Goal: Task Accomplishment & Management: Complete application form

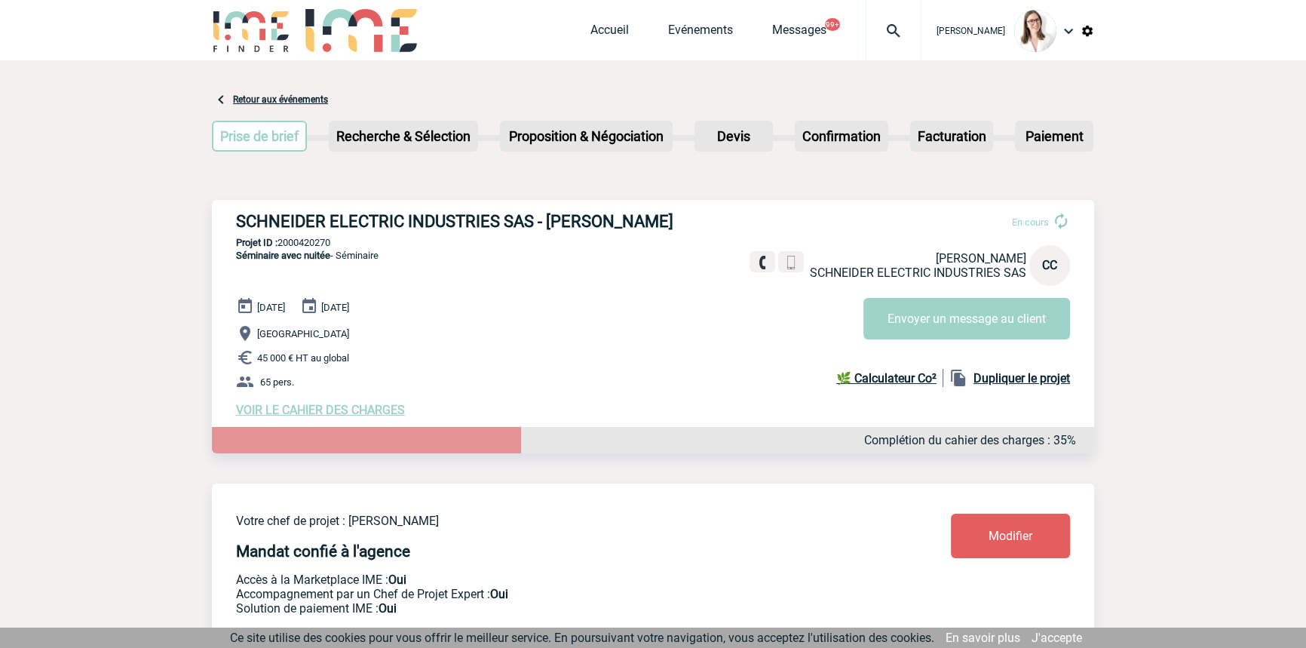
click at [873, 35] on img at bounding box center [894, 31] width 54 height 18
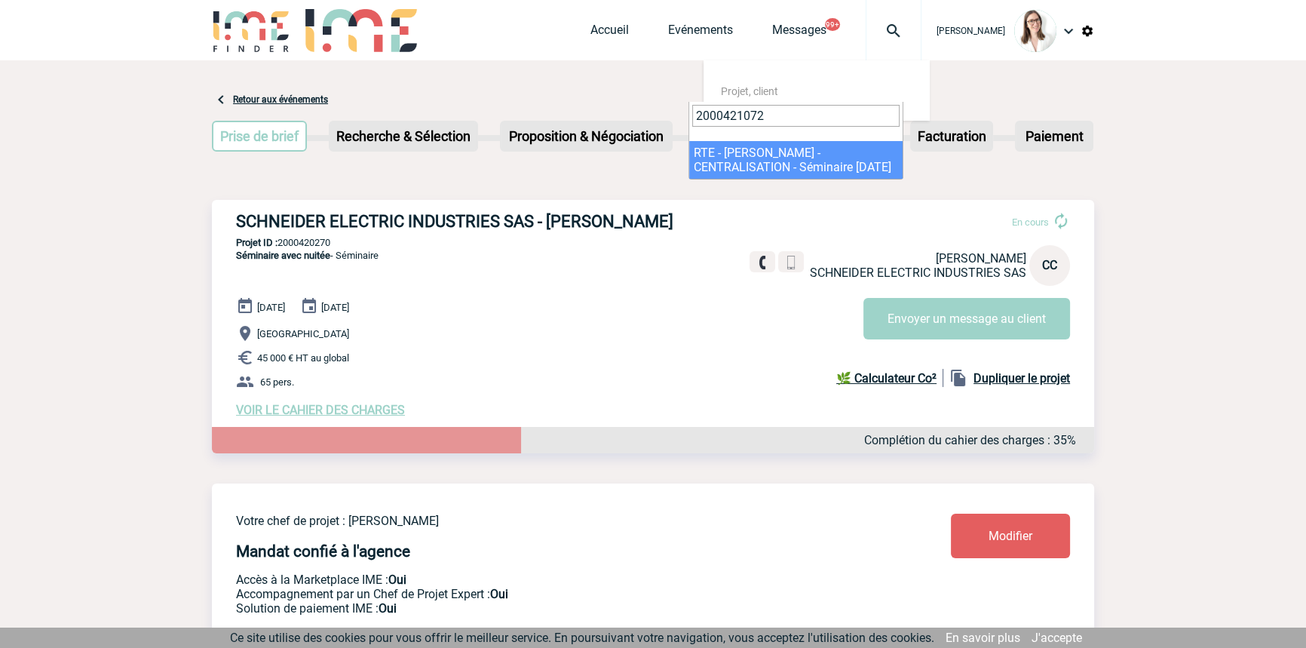
type input "2000421072"
select select "20573"
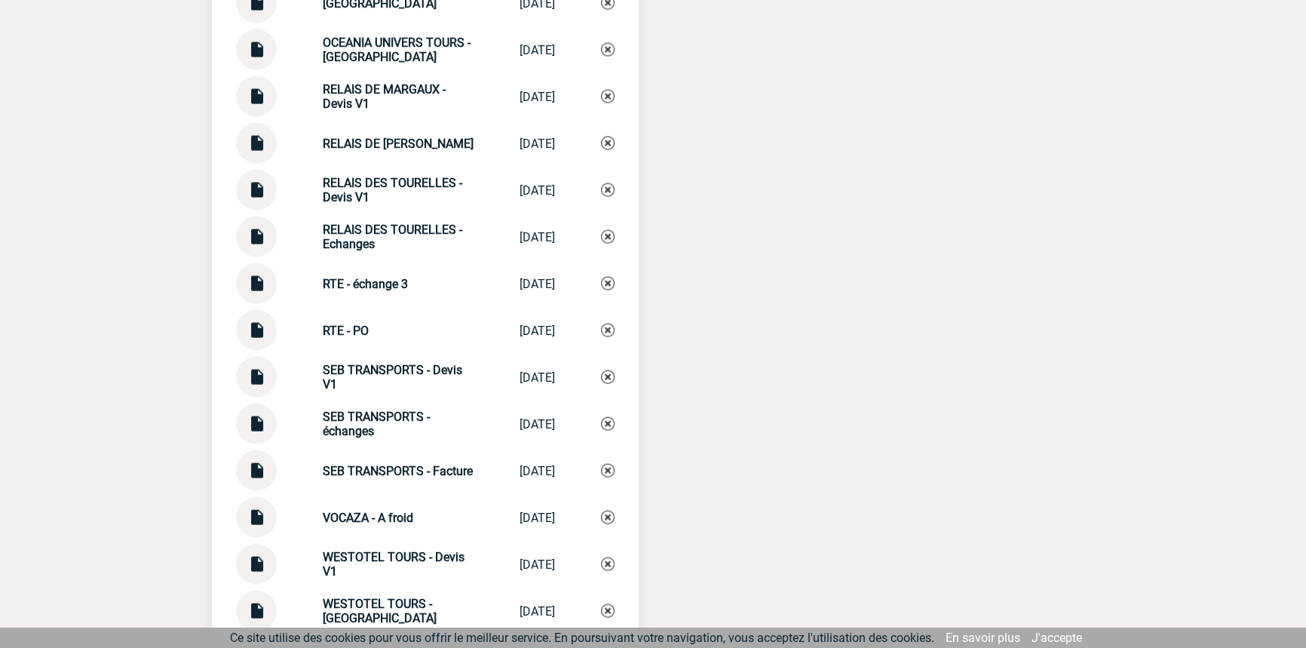
scroll to position [4097, 0]
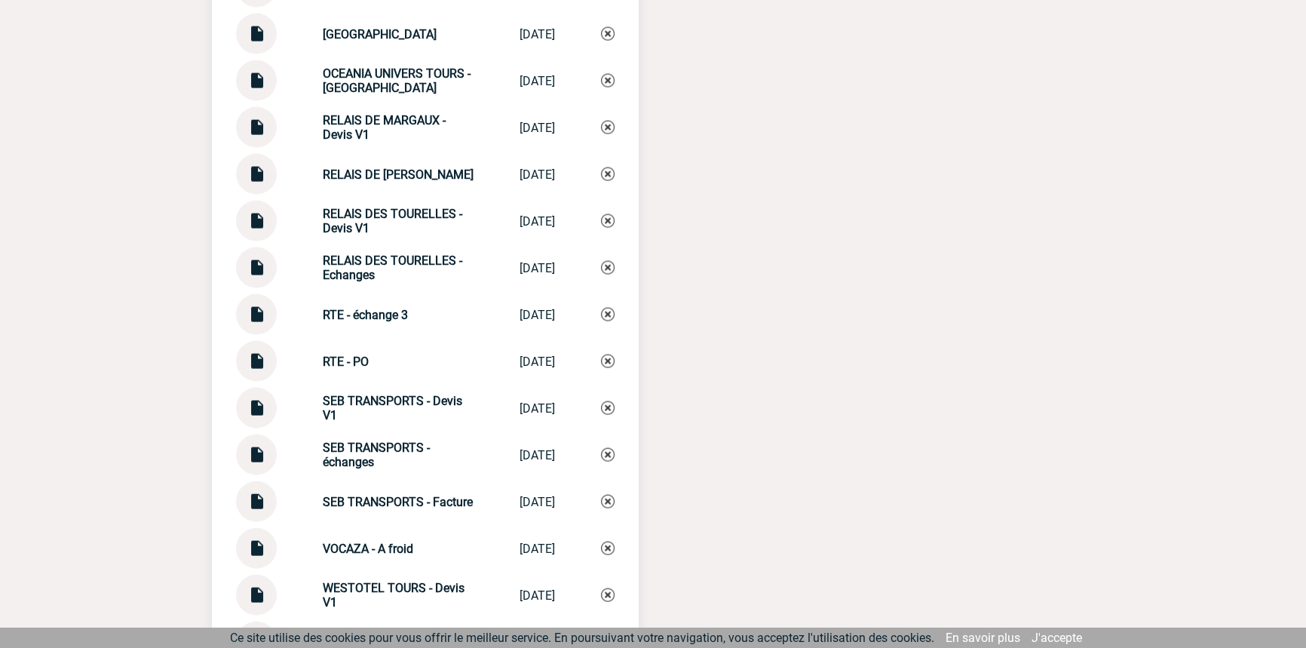
click at [250, 324] on img at bounding box center [257, 308] width 20 height 29
click at [359, 311] on div "RTE - échange 3 RTE - échange 3 22/09/2025" at bounding box center [425, 314] width 379 height 41
copy div "RTE - échange 3 RTE - échange 3"
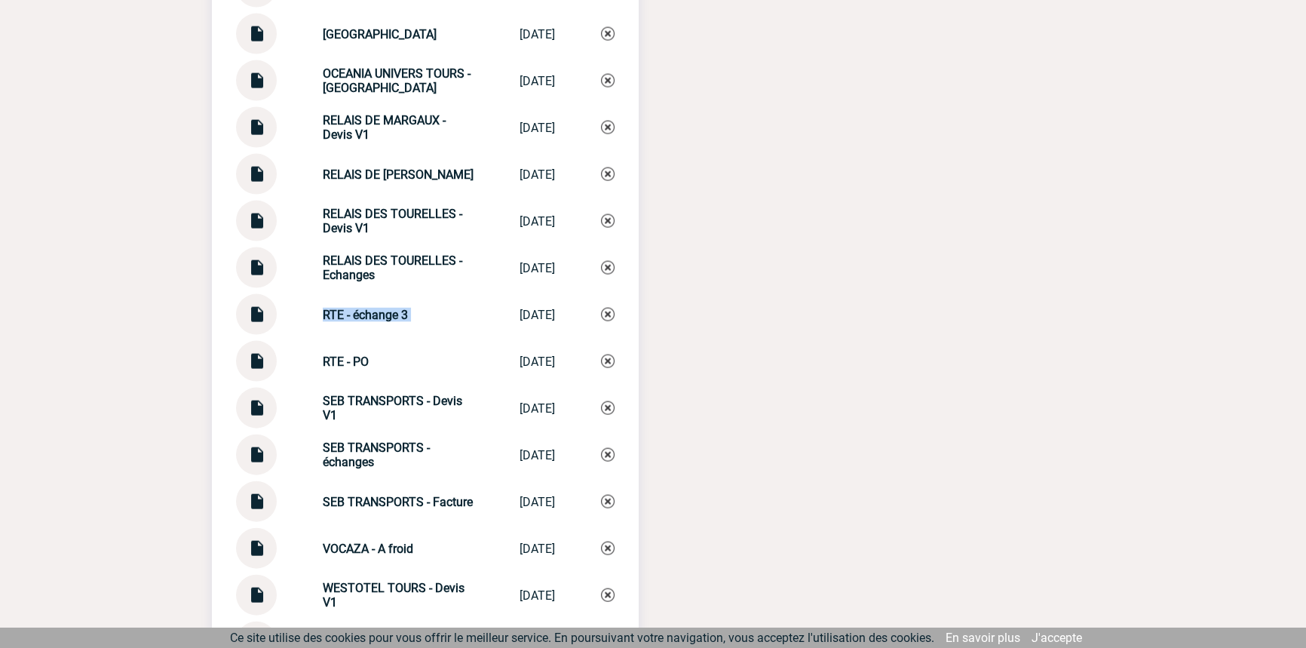
click at [614, 315] on img at bounding box center [608, 315] width 14 height 14
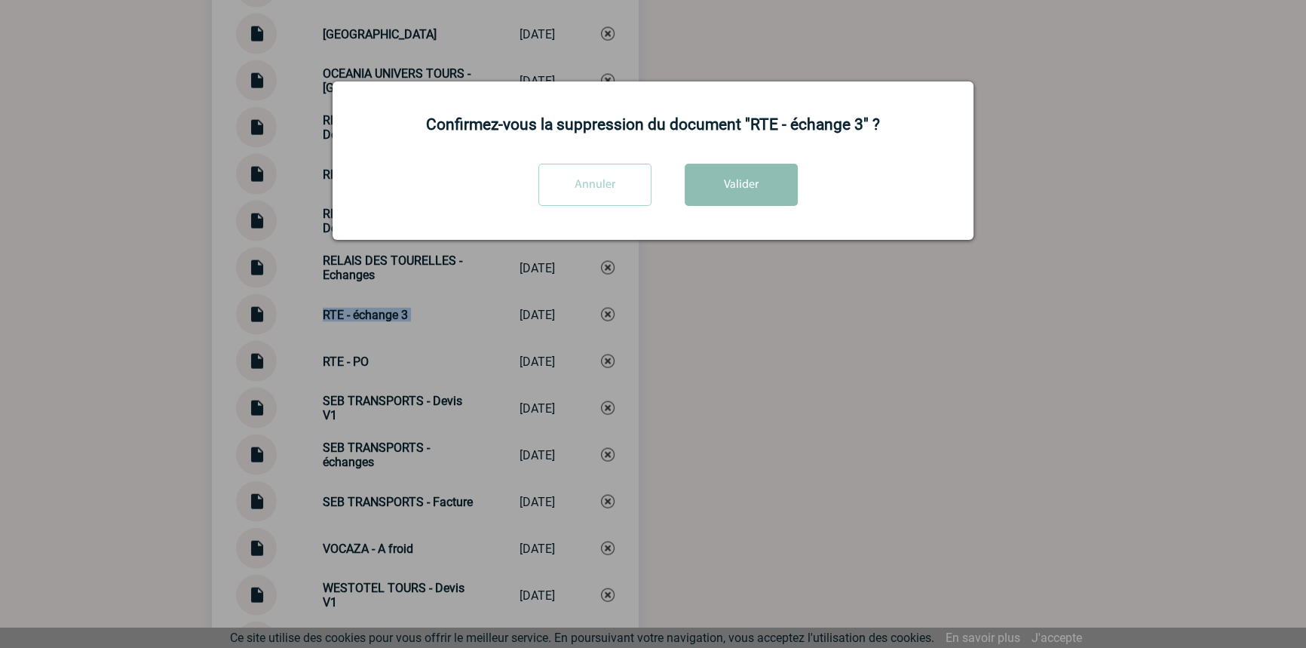
click at [738, 195] on button "Valider" at bounding box center [741, 185] width 113 height 42
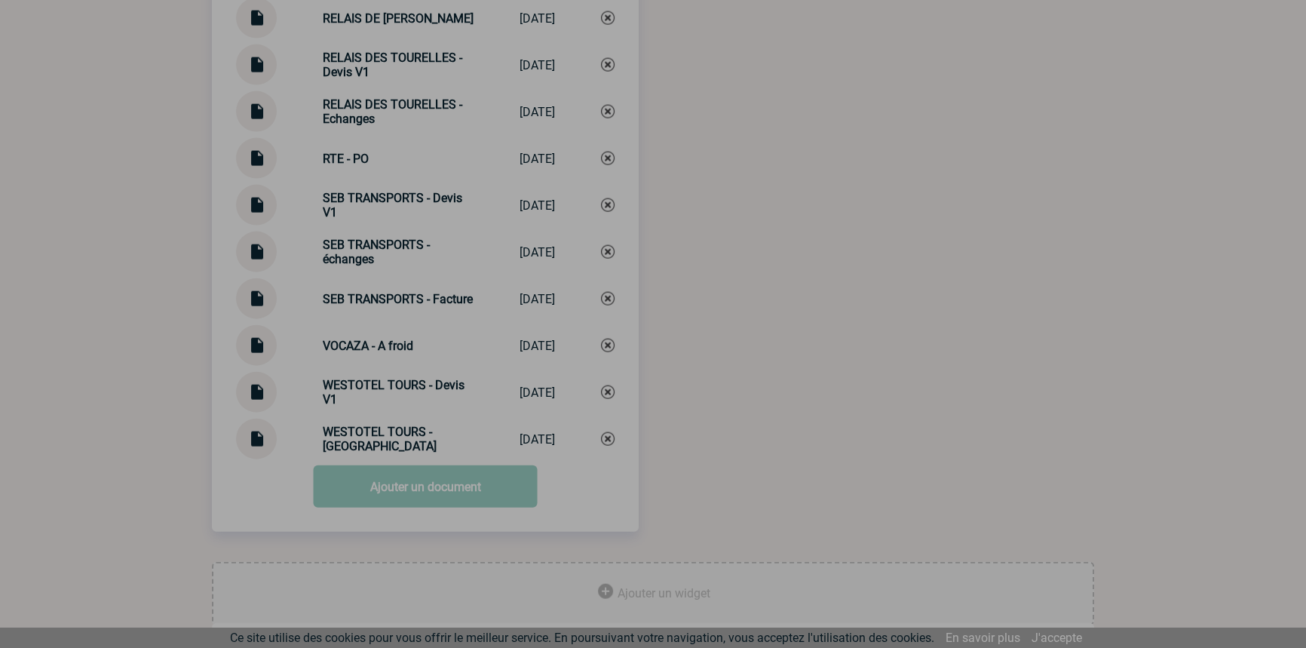
scroll to position [4279, 0]
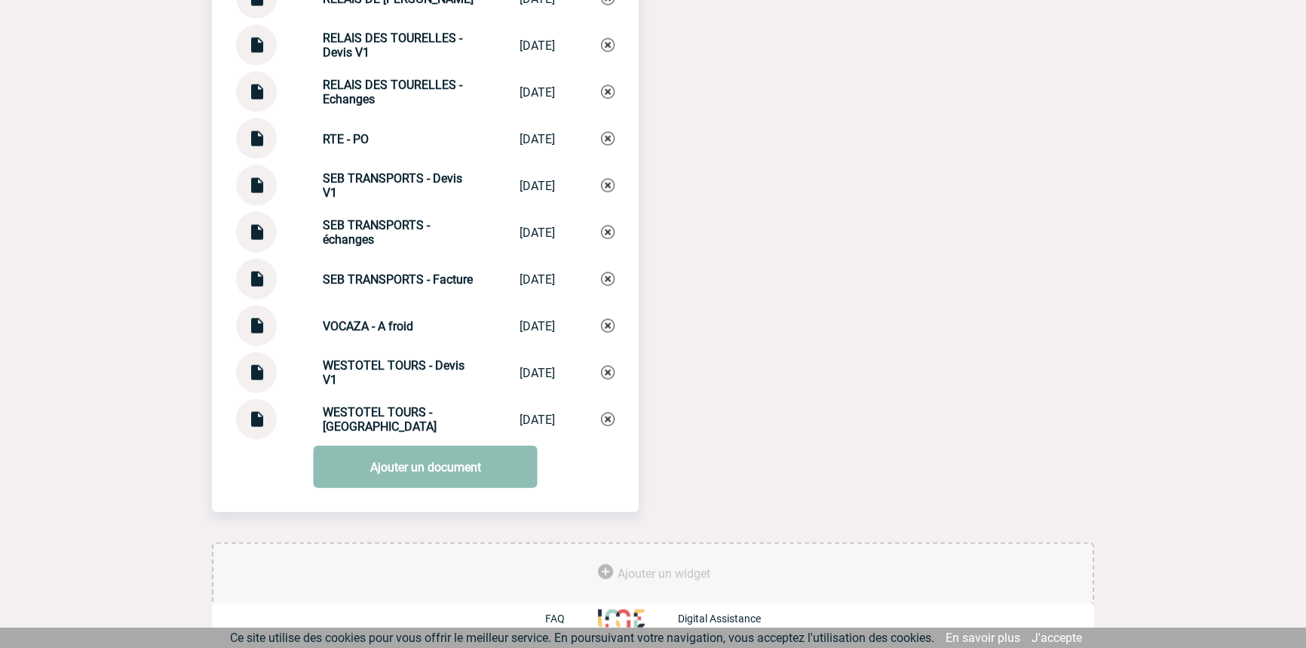
click at [419, 479] on link "Ajouter un document" at bounding box center [426, 467] width 224 height 42
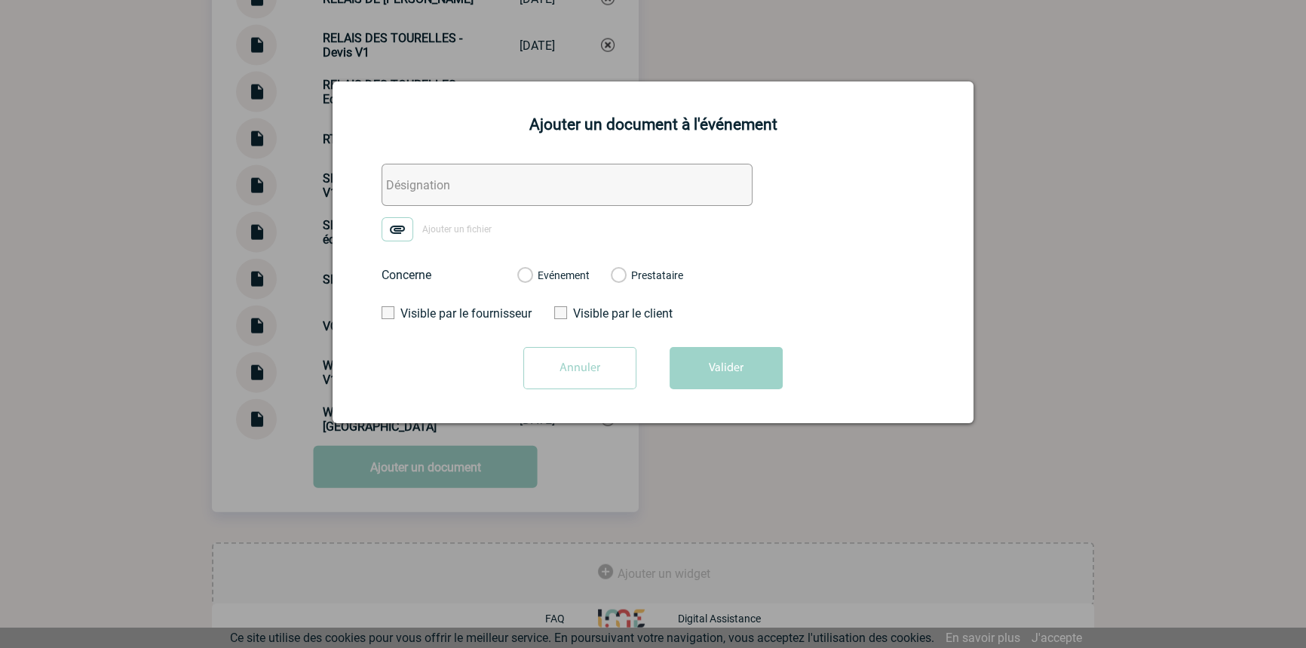
click at [422, 169] on input "text" at bounding box center [567, 185] width 371 height 42
paste input "RTE - échange 3"
type input "RTE - échange 3"
click at [401, 225] on img at bounding box center [398, 229] width 32 height 24
click at [0, 0] on input "Ajouter un fichier" at bounding box center [0, 0] width 0 height 0
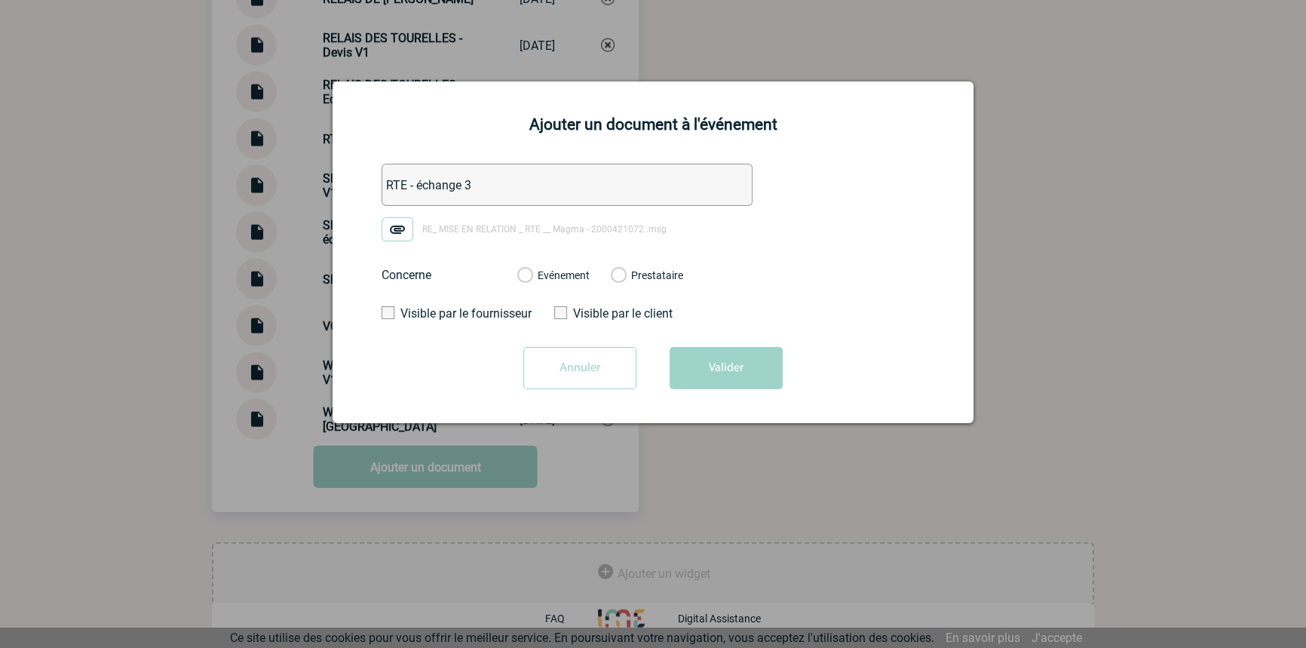
click at [566, 283] on div "Evénement" at bounding box center [553, 275] width 72 height 15
click at [532, 277] on label "Evénement" at bounding box center [524, 276] width 14 height 14
click at [0, 0] on input "Evénement" at bounding box center [0, 0] width 0 height 0
click at [728, 355] on button "Valider" at bounding box center [726, 368] width 113 height 42
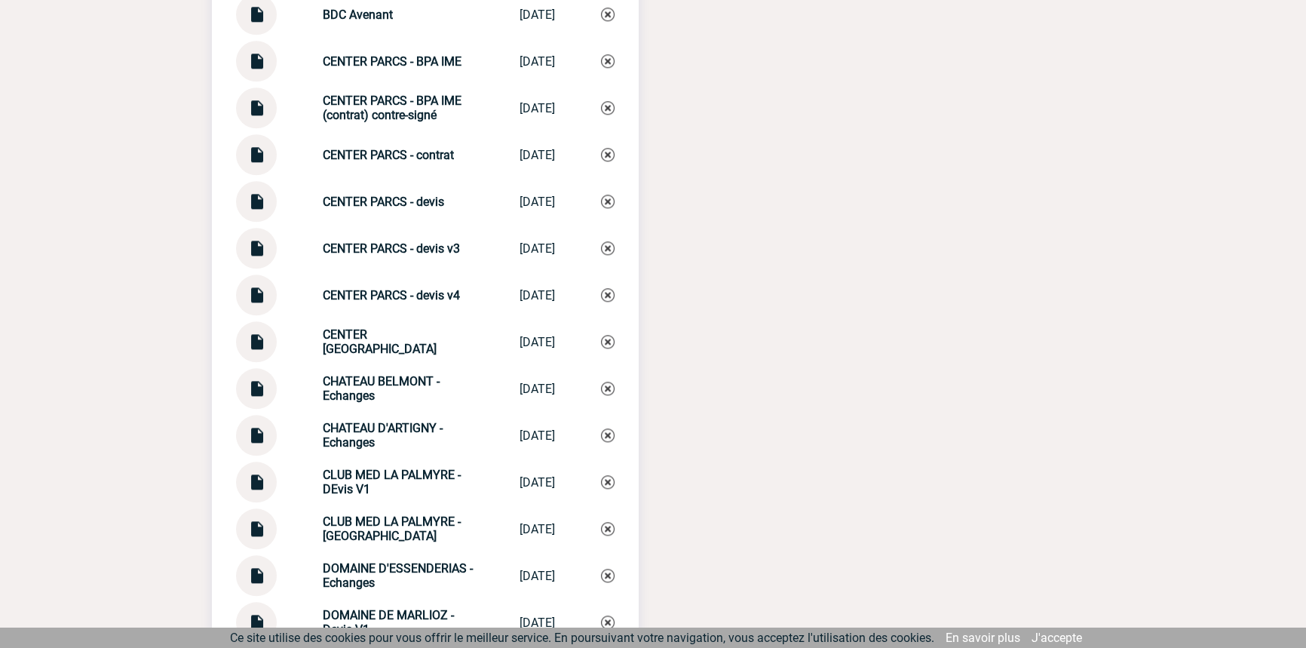
scroll to position [2040, 0]
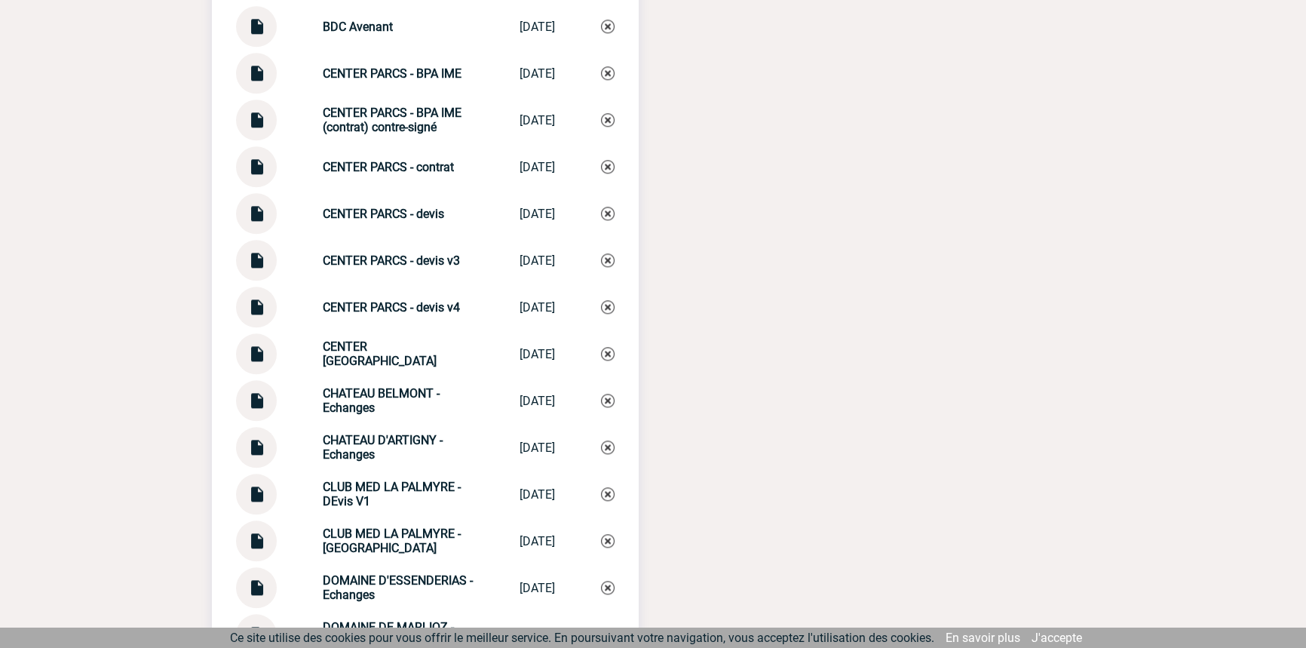
click at [256, 360] on img at bounding box center [257, 347] width 20 height 29
click at [384, 365] on strong "CENTER PARCS - Echanges" at bounding box center [380, 353] width 114 height 29
click at [384, 364] on strong "CENTER PARCS - Echanges" at bounding box center [380, 353] width 114 height 29
click at [385, 364] on strong "CENTER PARCS - Echanges" at bounding box center [380, 353] width 114 height 29
click at [395, 355] on div "CENTER PARCS - Echanges CENTER PARCS - ... 20/05/2025" at bounding box center [425, 353] width 379 height 41
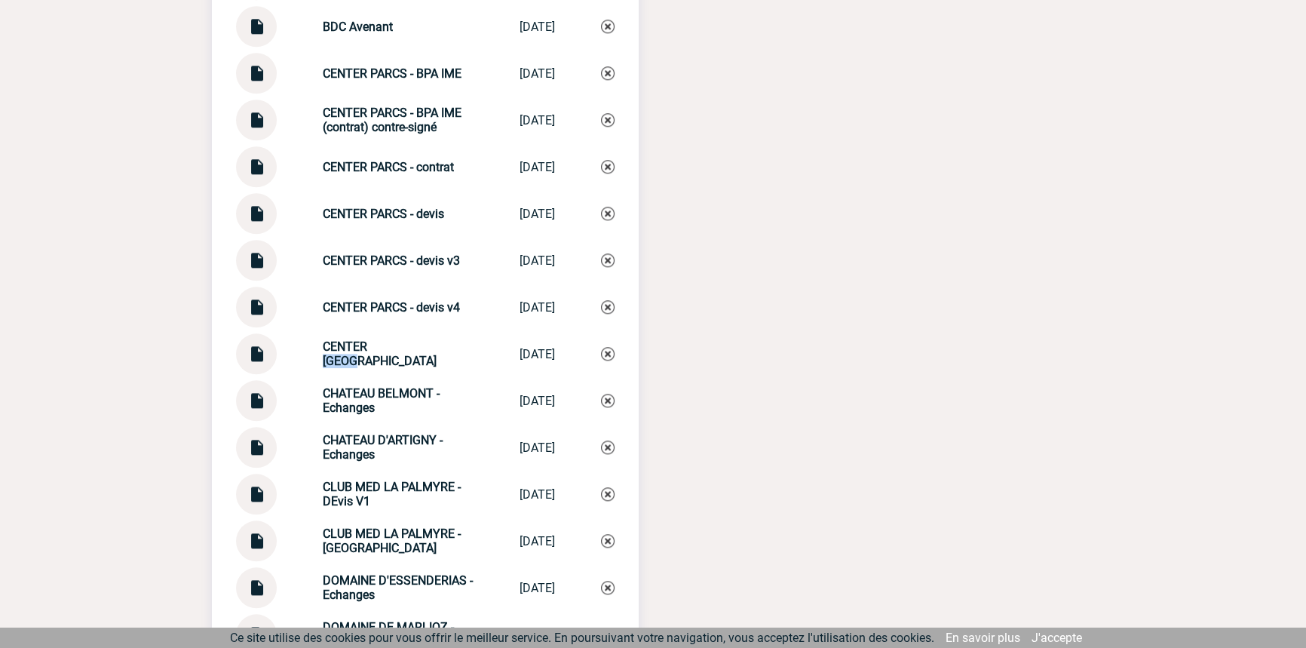
click at [395, 354] on div "CENTER PARCS - Echanges CENTER PARCS - ... 20/05/2025" at bounding box center [425, 353] width 379 height 41
click at [396, 354] on div "CENTER PARCS - Echanges CENTER PARCS - ... 20/05/2025" at bounding box center [425, 353] width 379 height 41
copy div "CENTER PARCS - Echanges CENTER PARCS - ..."
click at [607, 361] on img at bounding box center [608, 354] width 14 height 14
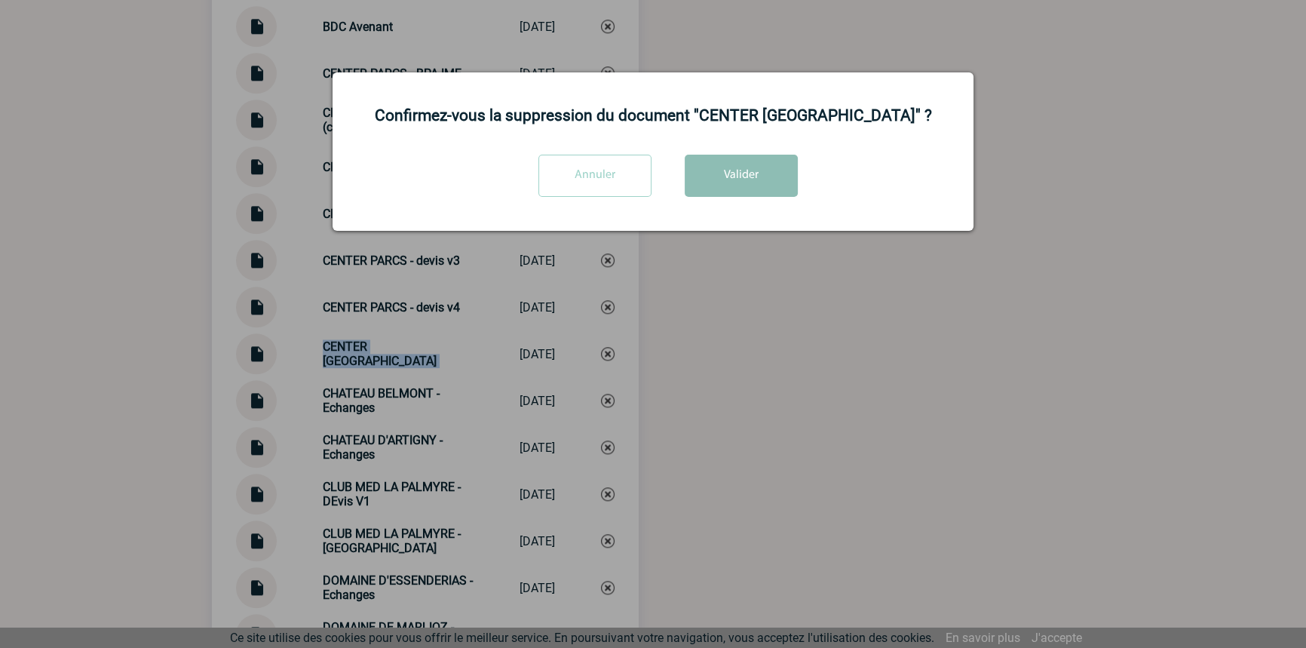
click at [734, 180] on button "Valider" at bounding box center [741, 176] width 113 height 42
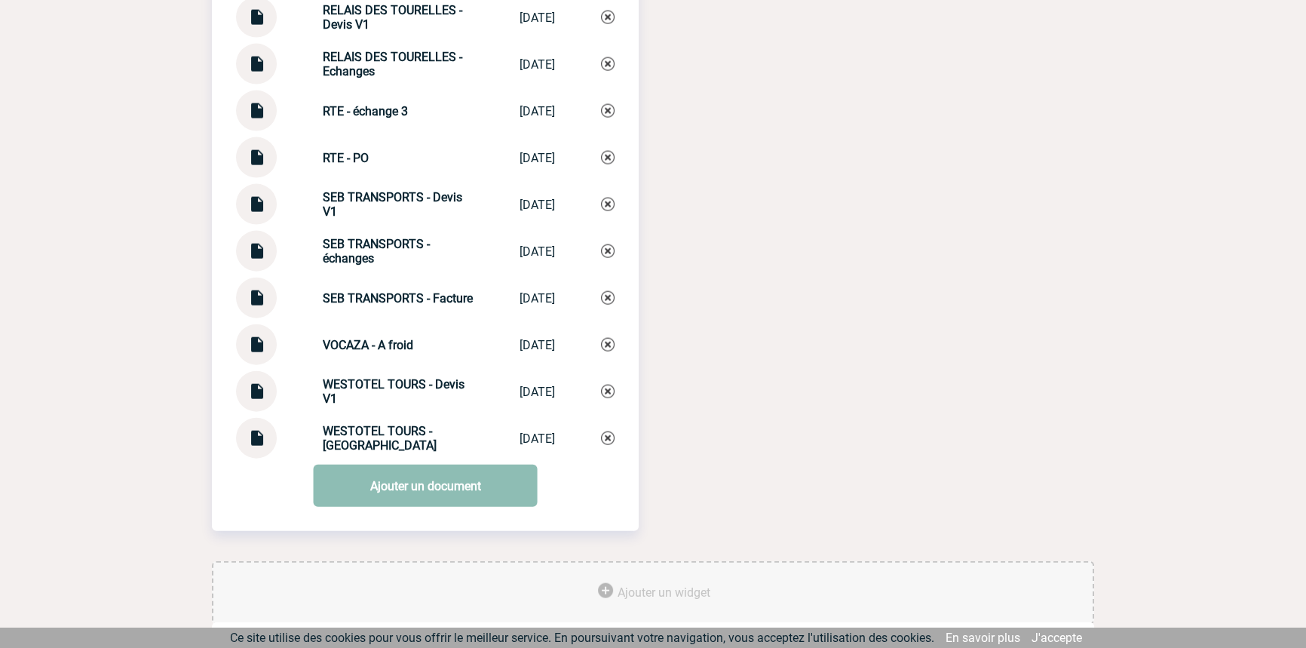
scroll to position [4279, 0]
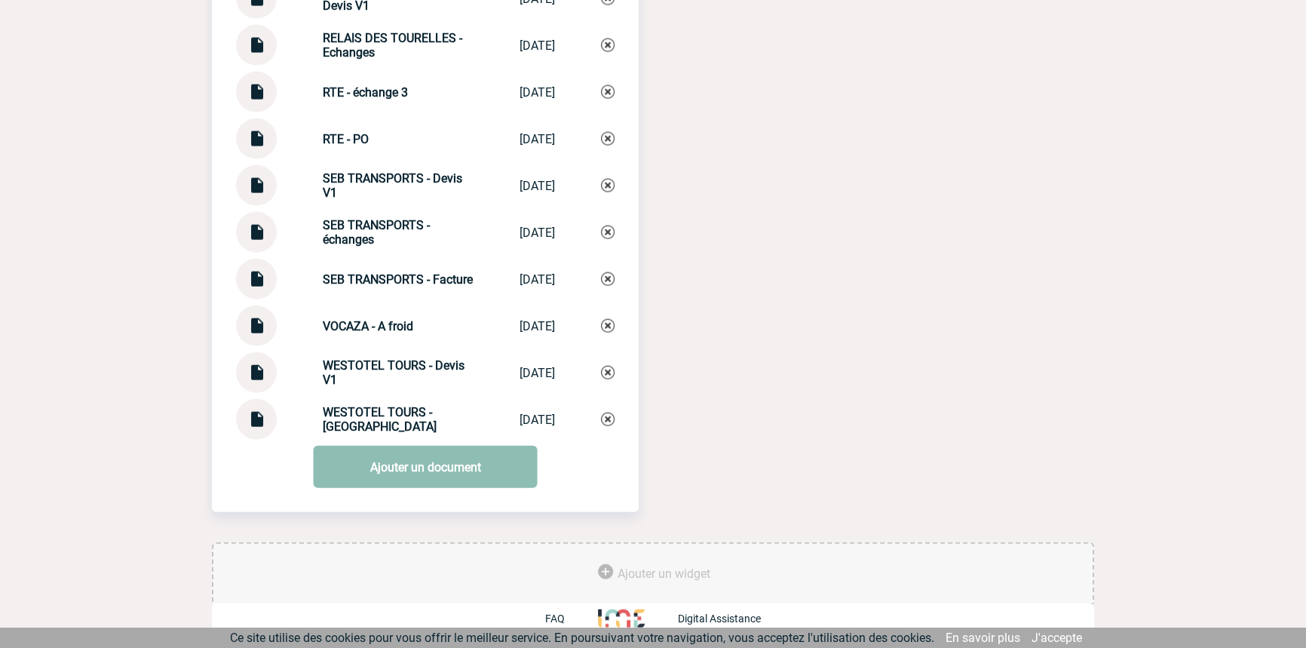
click at [385, 468] on link "Ajouter un document" at bounding box center [426, 467] width 224 height 42
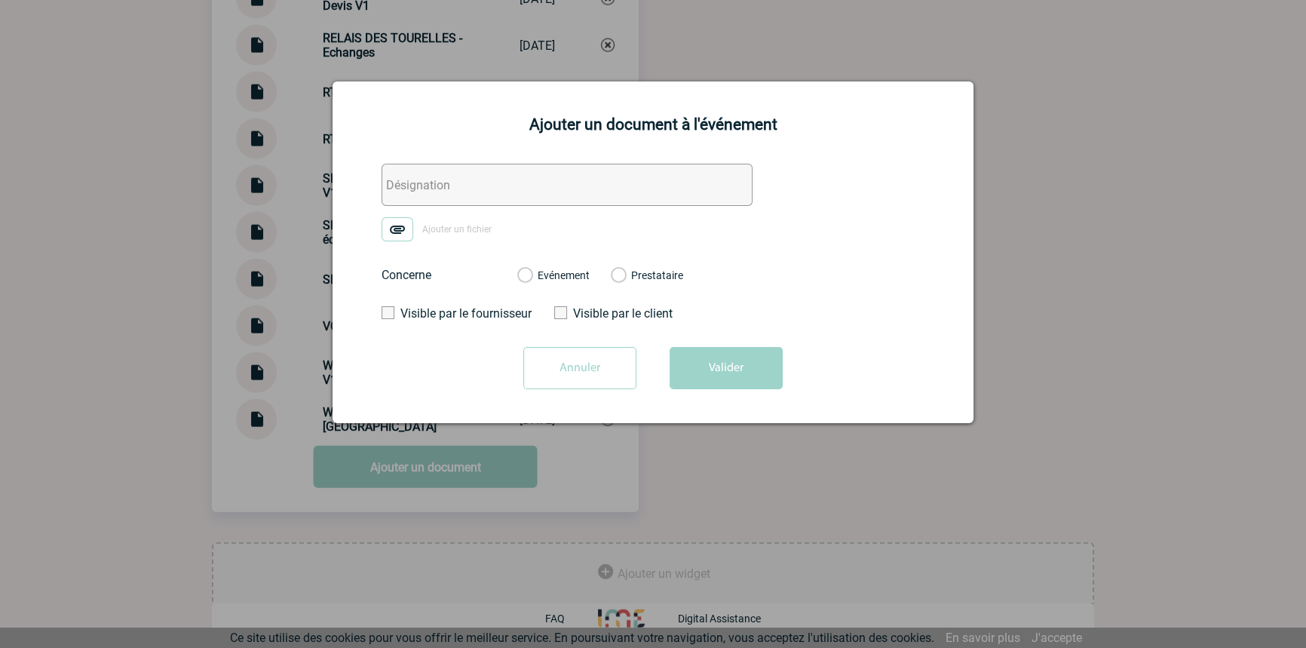
click at [408, 198] on input "text" at bounding box center [567, 185] width 371 height 42
paste input "CENTER PARCS - Echanges"
type input "CENTER PARCS - Echanges"
click at [395, 243] on form "CENTER PARCS - Echanges Ajouter un fichier Concerne Evénement Prestataire Visib…" at bounding box center [653, 282] width 603 height 237
click at [398, 235] on img at bounding box center [398, 229] width 32 height 24
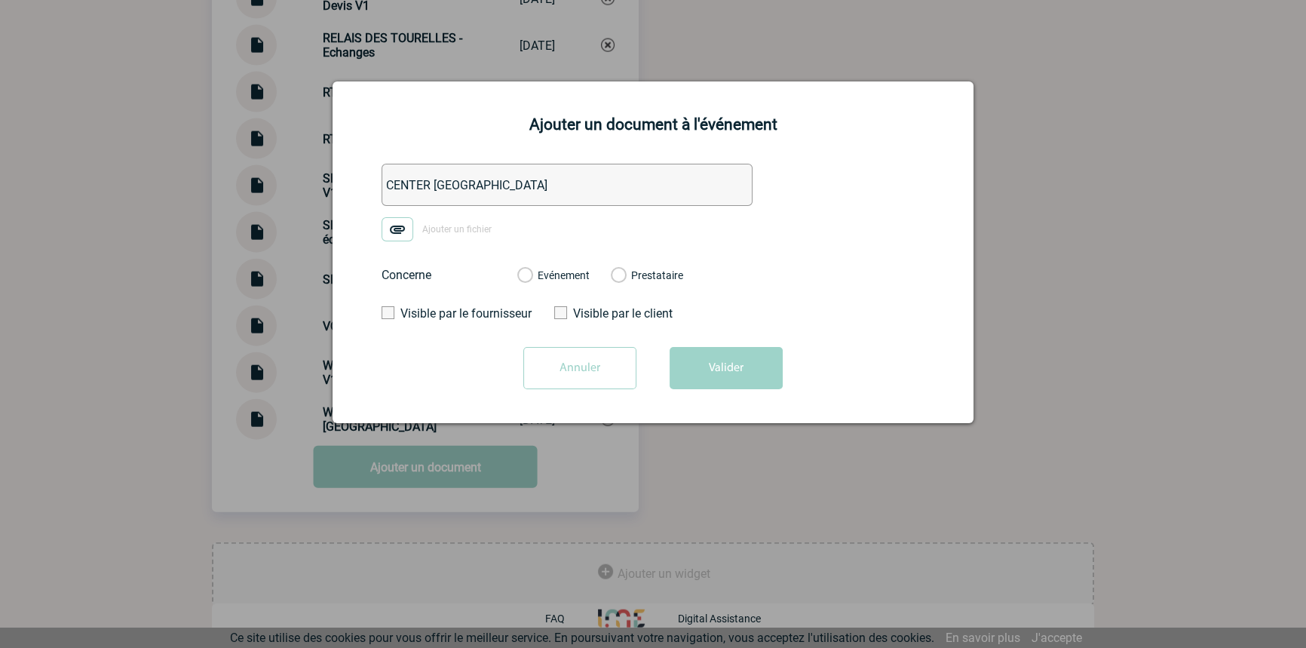
click at [0, 0] on input "Ajouter un fichier" at bounding box center [0, 0] width 0 height 0
click at [532, 275] on label "Evénement" at bounding box center [524, 276] width 14 height 14
click at [0, 0] on input "Evénement" at bounding box center [0, 0] width 0 height 0
click at [699, 362] on button "Valider" at bounding box center [726, 368] width 113 height 42
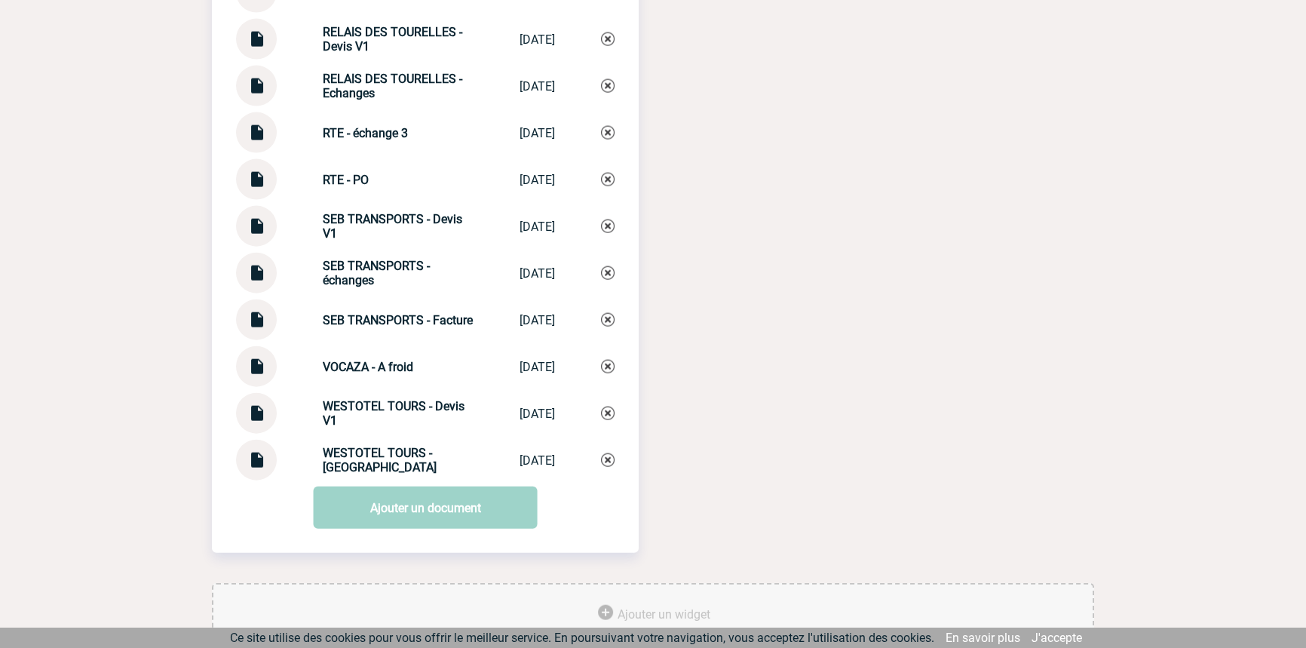
click at [256, 322] on img at bounding box center [257, 313] width 20 height 29
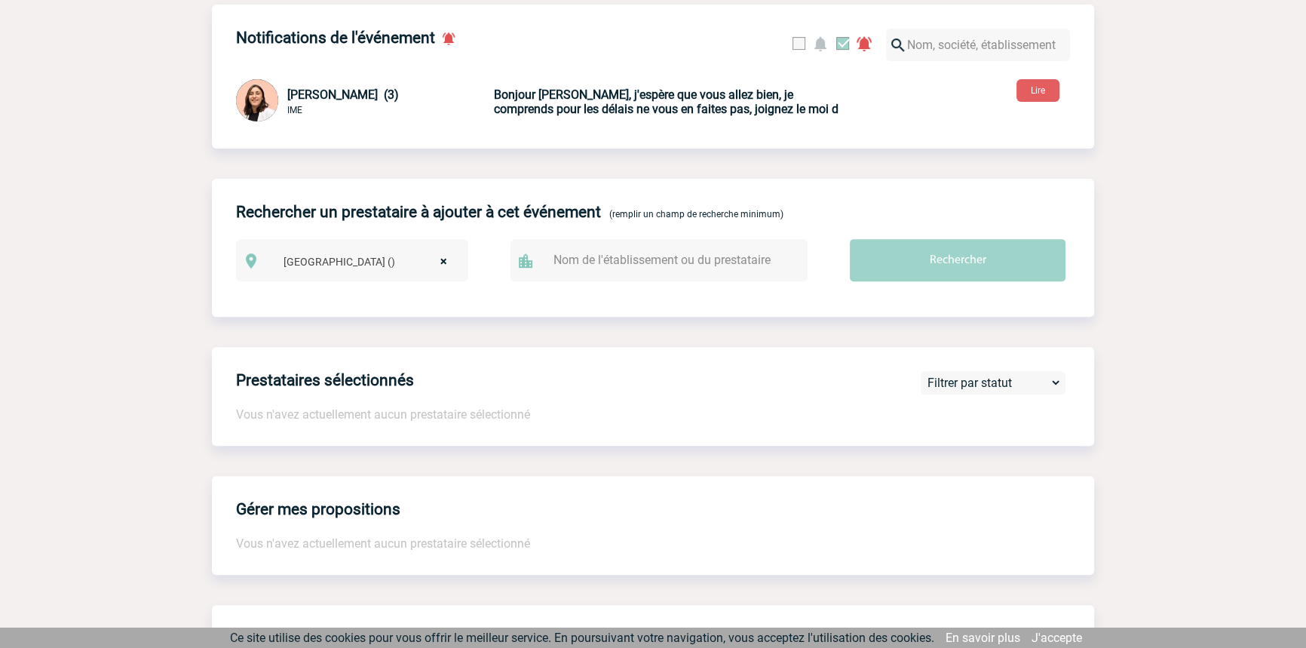
scroll to position [0, 0]
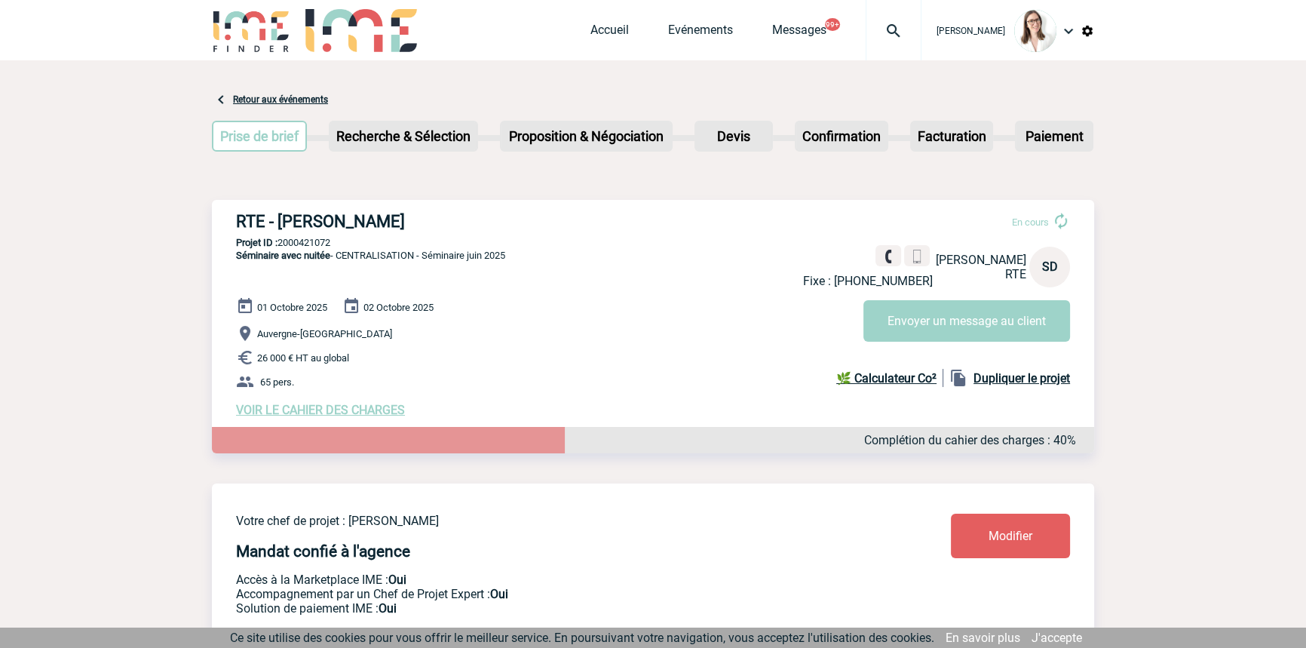
click at [609, 30] on span "Accueil" at bounding box center [630, 30] width 78 height 14
click at [597, 29] on link "Accueil" at bounding box center [610, 33] width 38 height 21
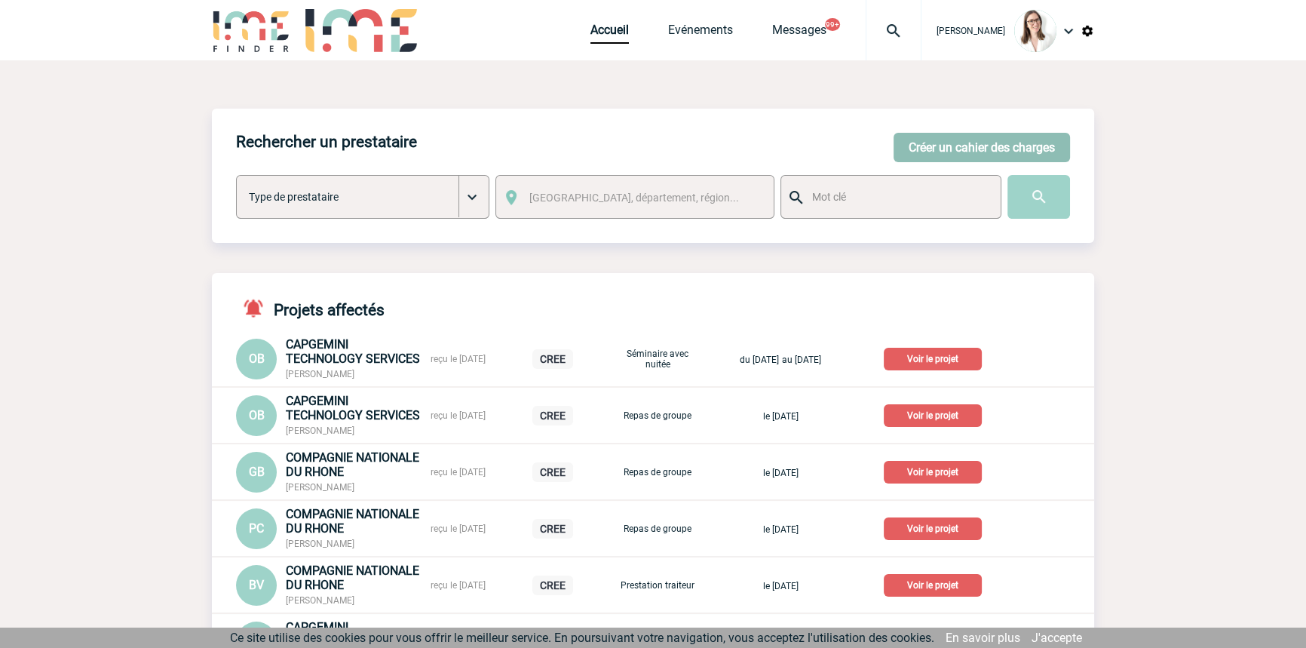
click at [972, 162] on div "Rechercher un prestataire Créer un cahier des charges Créer un cahier des charg…" at bounding box center [653, 176] width 883 height 134
click at [969, 150] on button "Créer un cahier des charges" at bounding box center [982, 147] width 177 height 29
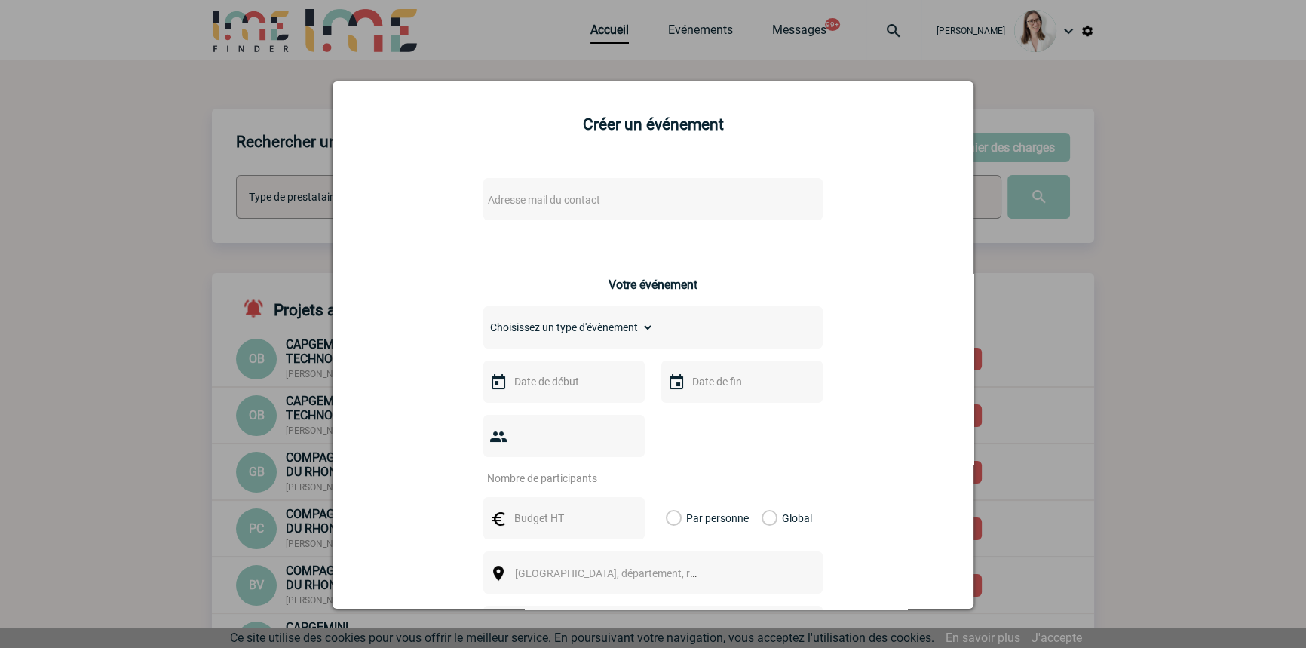
click at [513, 210] on span "Adresse mail du contact" at bounding box center [614, 199] width 264 height 21
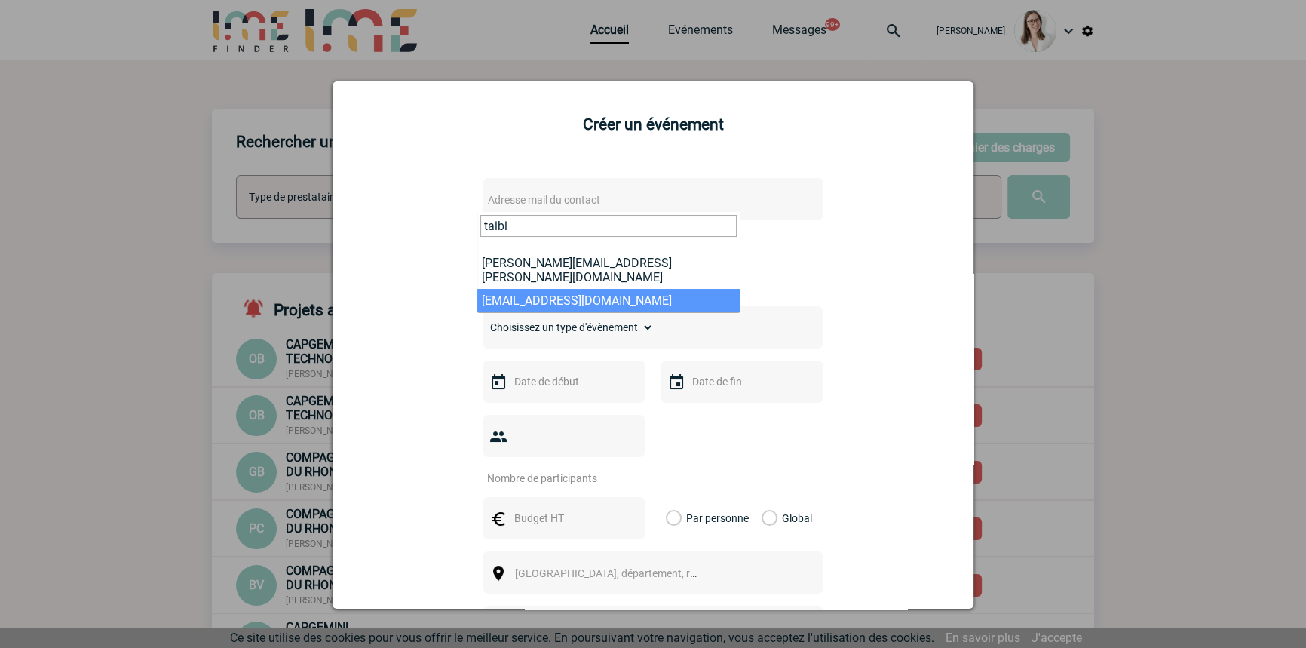
type input "taibi"
select select "107247"
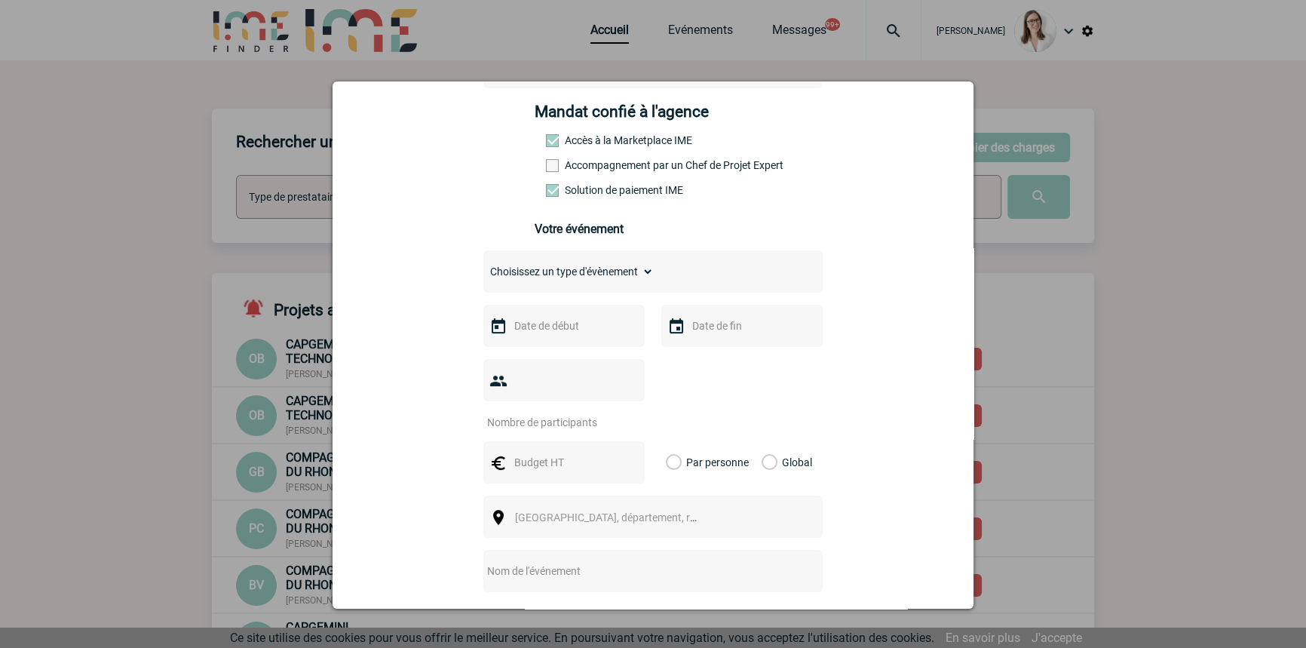
scroll to position [228, 0]
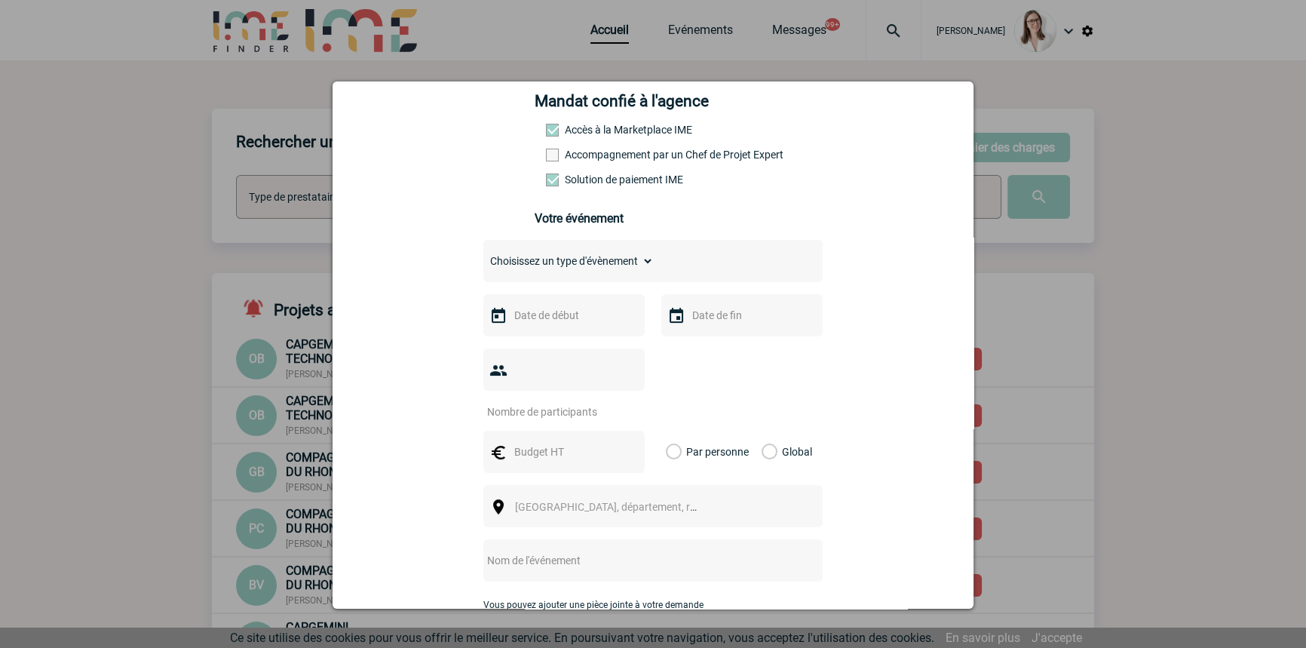
click at [569, 282] on div "Choisissez un type d'évènement Séminaire avec nuitée Séminaire sans nuitée Repa…" at bounding box center [653, 261] width 339 height 42
click at [573, 262] on select "Choisissez un type d'évènement Séminaire avec nuitée Séminaire sans nuitée Repa…" at bounding box center [569, 260] width 170 height 21
select select "5"
click at [484, 255] on select "Choisissez un type d'évènement Séminaire avec nuitée Séminaire sans nuitée Repa…" at bounding box center [569, 260] width 170 height 21
click at [550, 325] on input "text" at bounding box center [563, 316] width 104 height 20
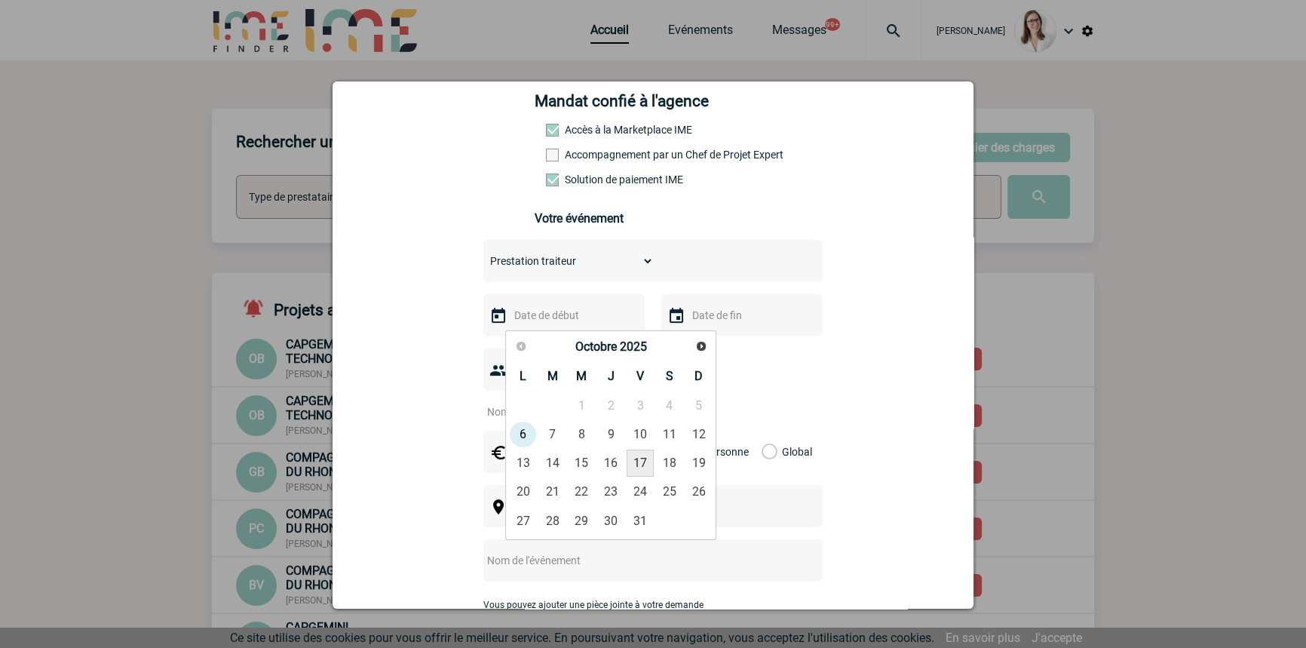
click at [635, 462] on link "17" at bounding box center [641, 463] width 28 height 27
type input "17-10-2025"
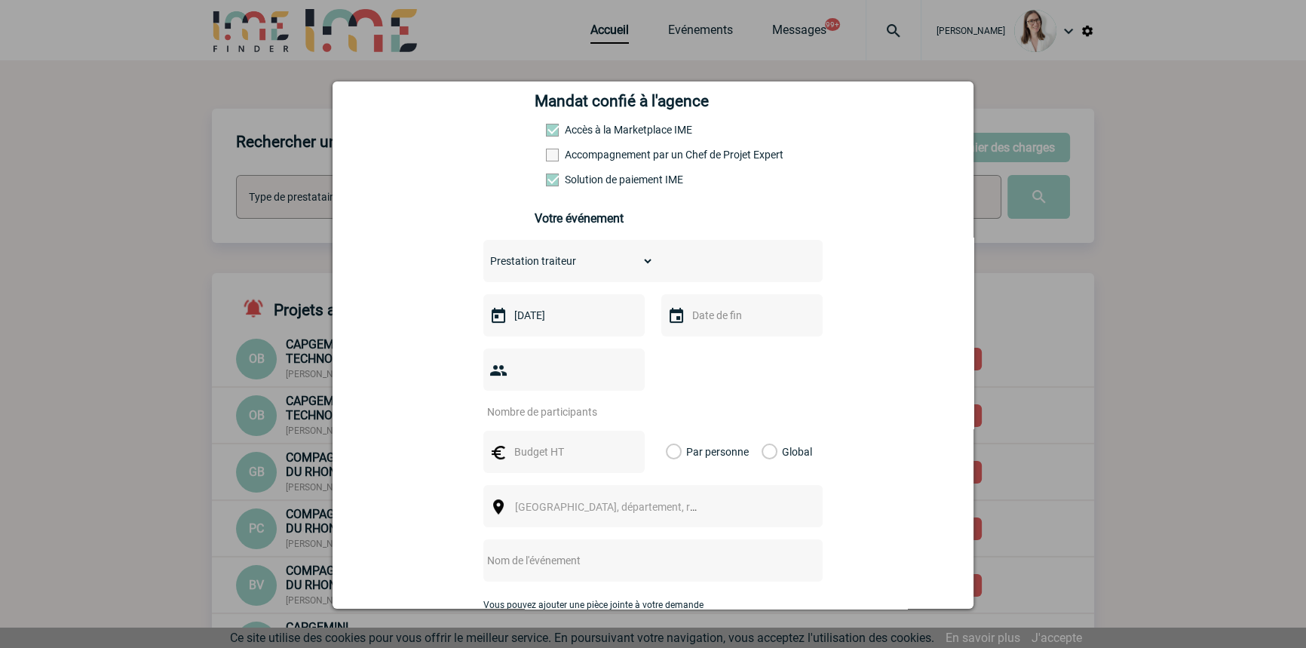
click at [706, 324] on input "text" at bounding box center [741, 316] width 104 height 20
click at [815, 464] on link "17" at bounding box center [819, 463] width 28 height 27
type input "17-10-2025"
click at [583, 402] on input "number" at bounding box center [555, 412] width 142 height 20
type input "40"
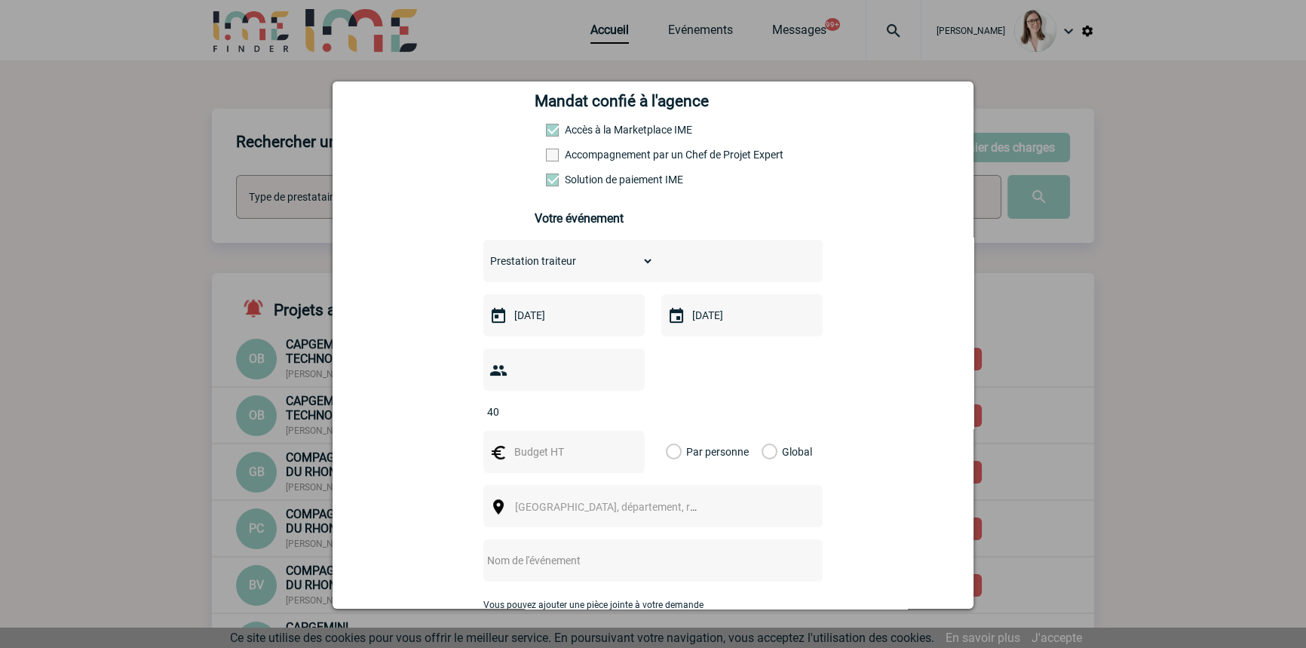
click at [572, 442] on input "text" at bounding box center [563, 452] width 104 height 20
type input "1190"
click at [568, 501] on span "Ville, département, région..." at bounding box center [620, 507] width 210 height 12
drag, startPoint x: 560, startPoint y: 407, endPoint x: 446, endPoint y: 416, distance: 115.0
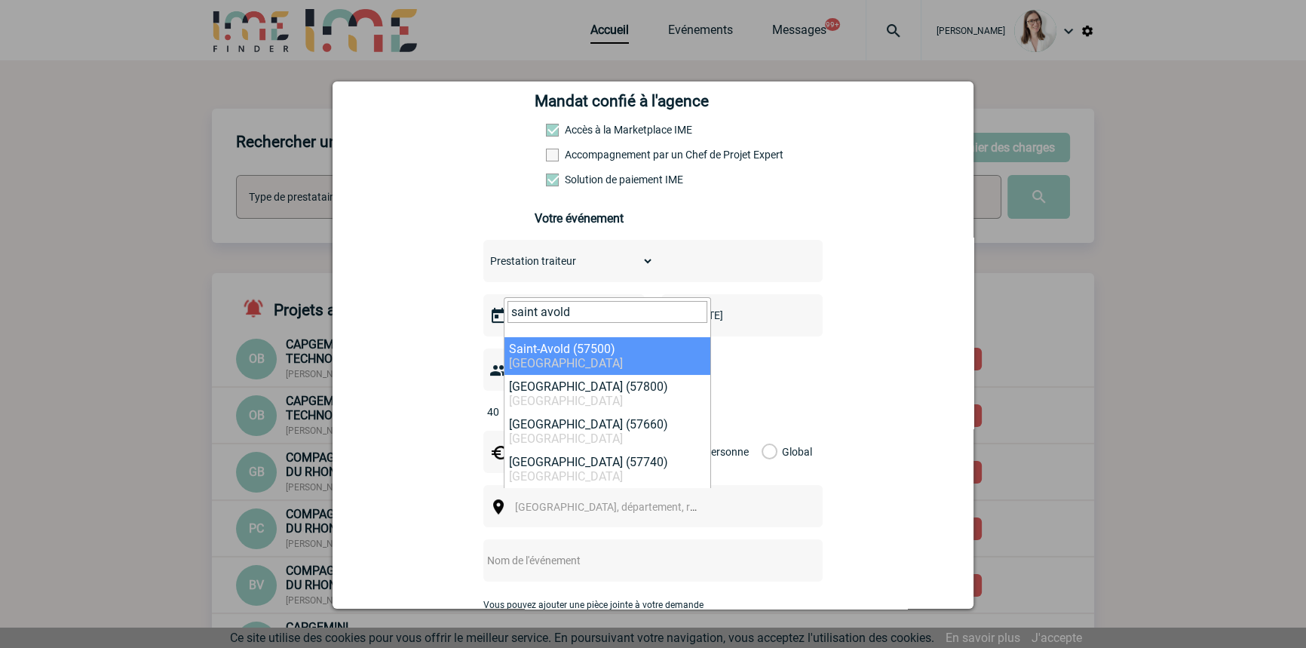
type input "saint avold"
select select "23143"
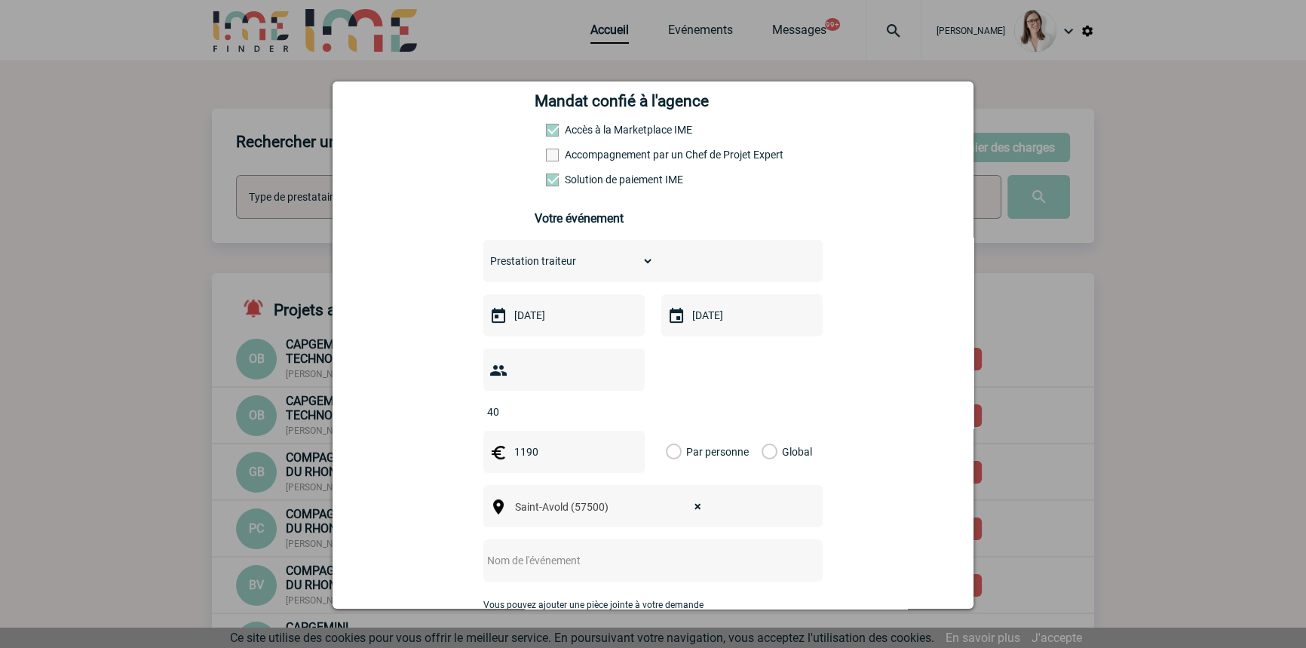
click at [544, 551] on input "text" at bounding box center [633, 561] width 299 height 20
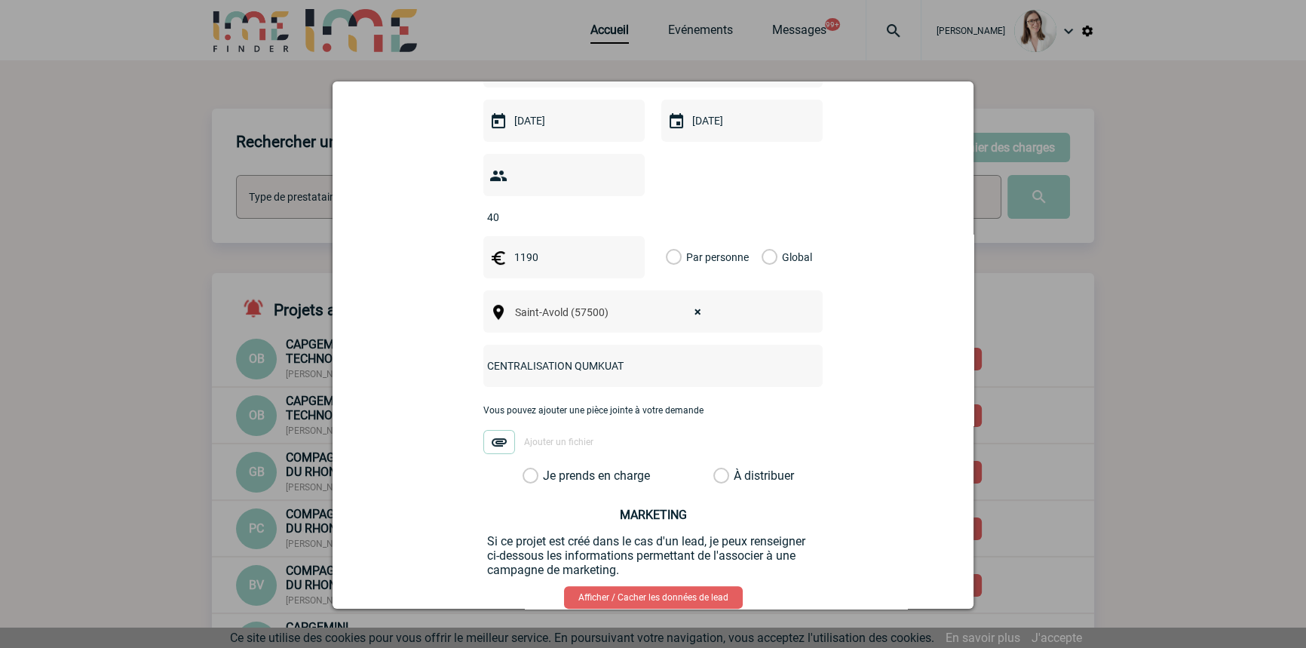
scroll to position [457, 0]
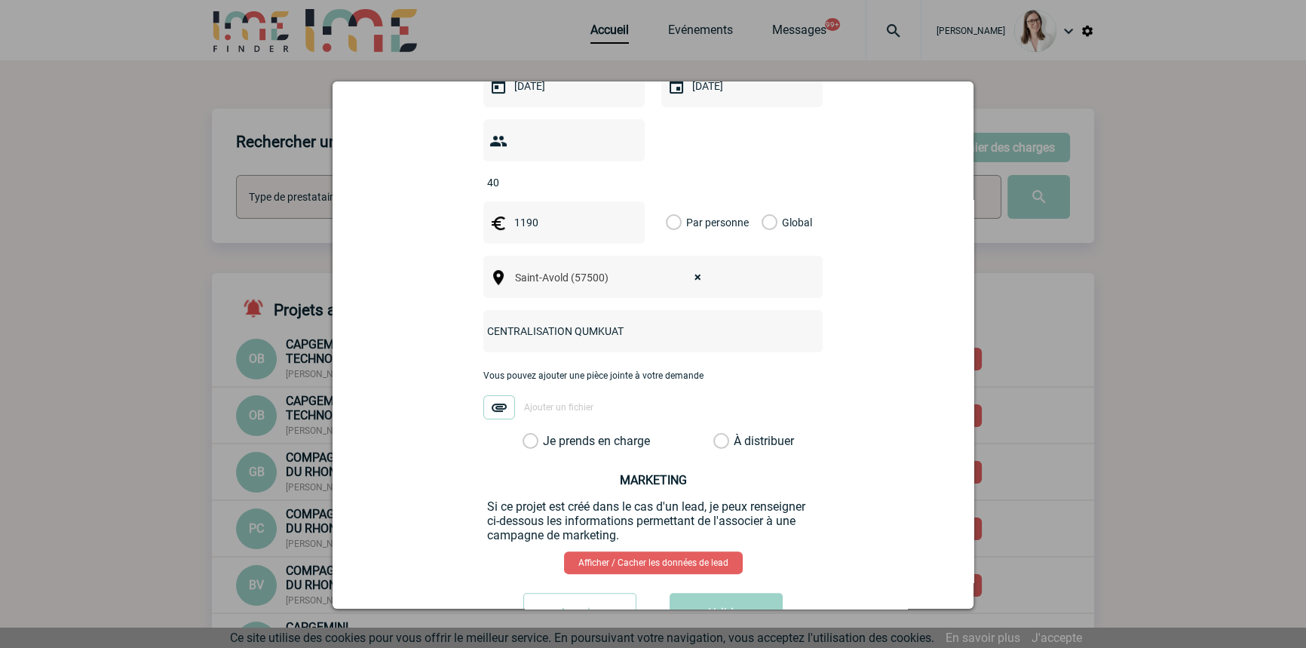
type input "CENTRALISATION QUMKUAT"
click at [548, 434] on label "Je prends en charge" at bounding box center [536, 441] width 26 height 15
click at [0, 0] on input "Je prends en charge" at bounding box center [0, 0] width 0 height 0
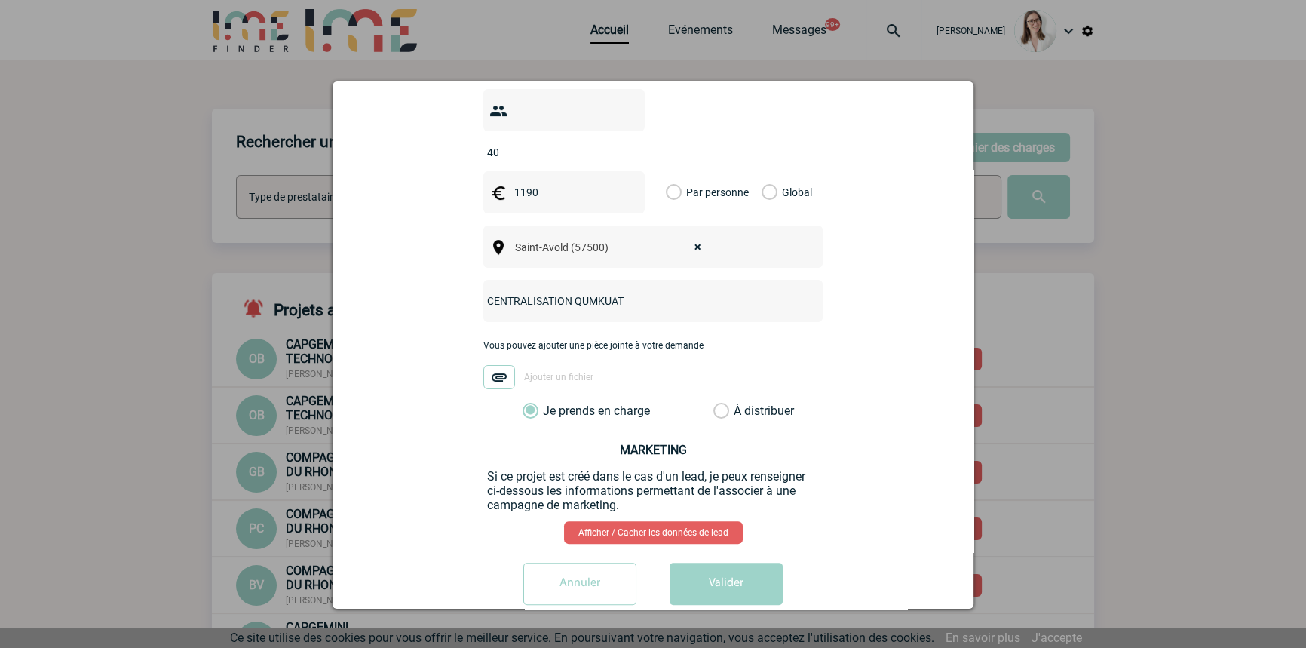
scroll to position [495, 0]
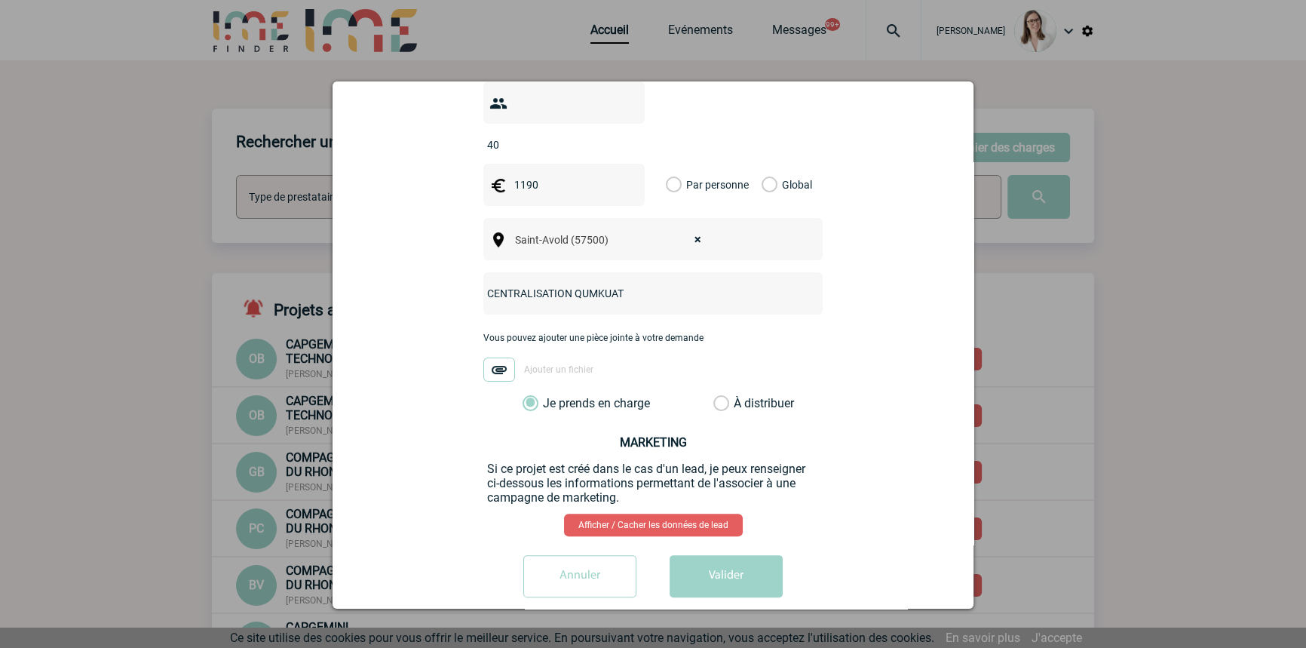
click at [711, 555] on button "Valider" at bounding box center [726, 576] width 113 height 42
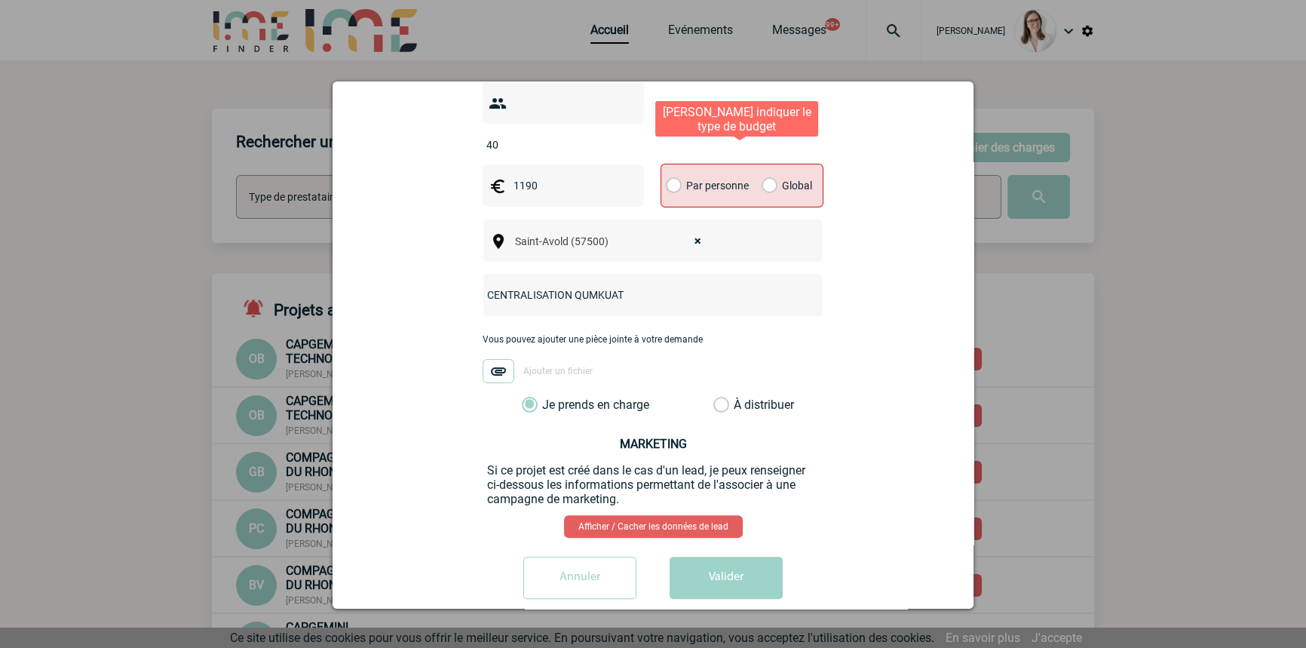
click at [762, 164] on label "Global" at bounding box center [767, 185] width 10 height 42
click at [0, 0] on input "Global" at bounding box center [0, 0] width 0 height 0
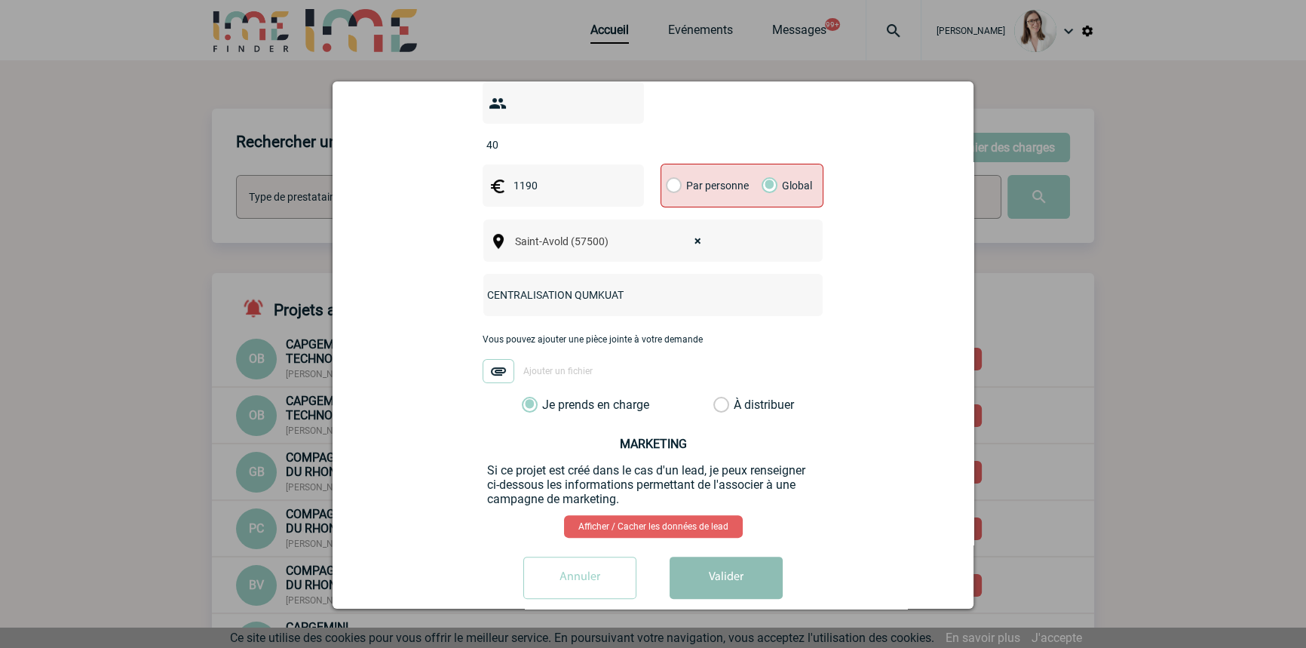
click at [723, 557] on button "Valider" at bounding box center [726, 578] width 113 height 42
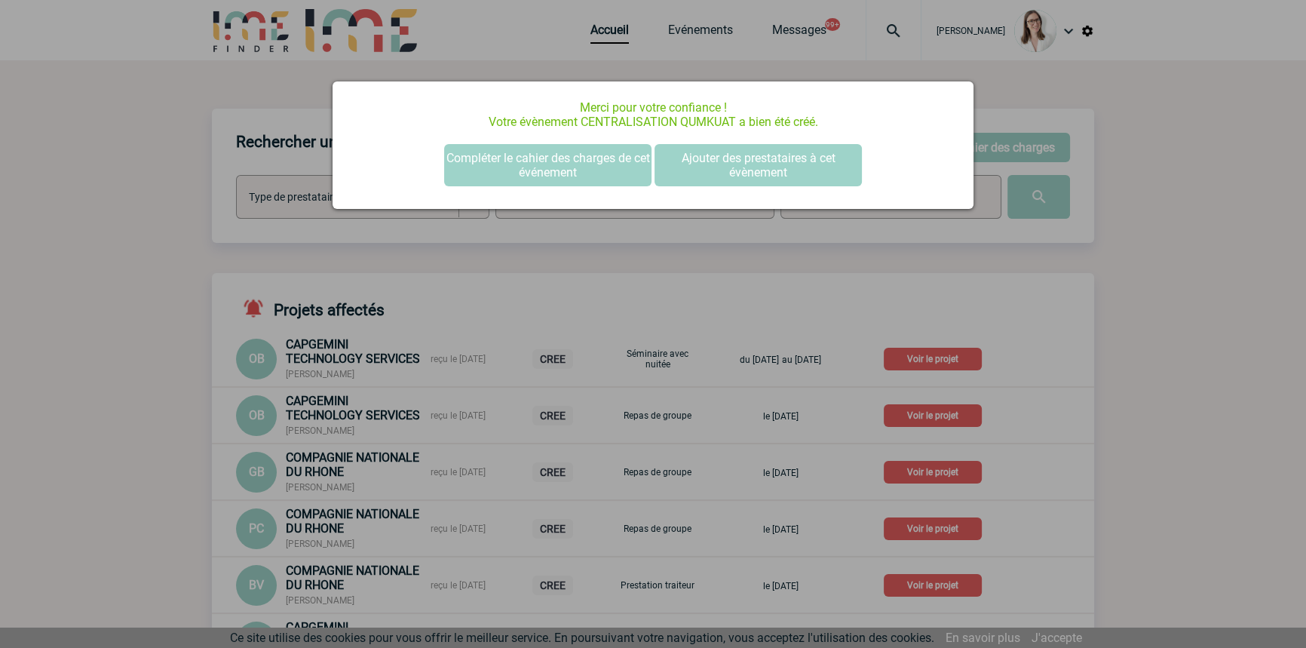
scroll to position [0, 0]
click at [518, 158] on button "Compléter le cahier des charges de cet événement" at bounding box center [547, 165] width 207 height 42
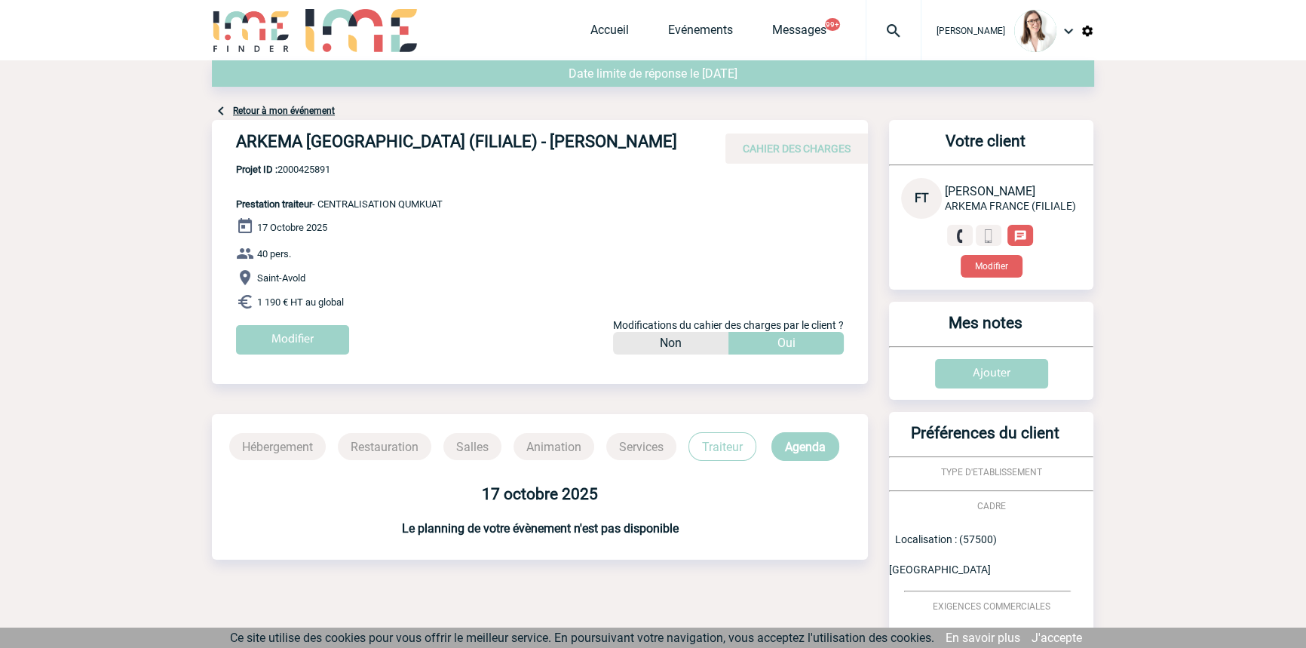
click at [294, 171] on span "Projet ID : 2000425891" at bounding box center [339, 169] width 207 height 11
copy span "2000425891"
click at [867, 33] on img at bounding box center [894, 31] width 54 height 18
paste input "2000425889"
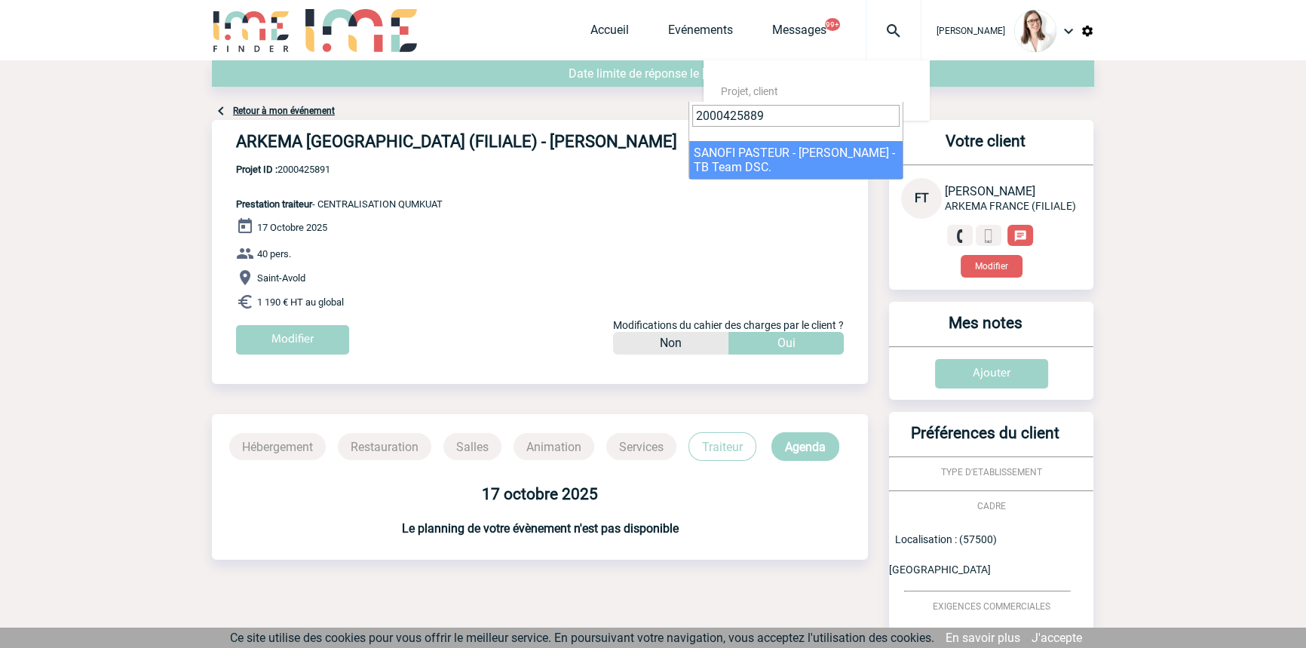
type input "2000425889"
select select "25390"
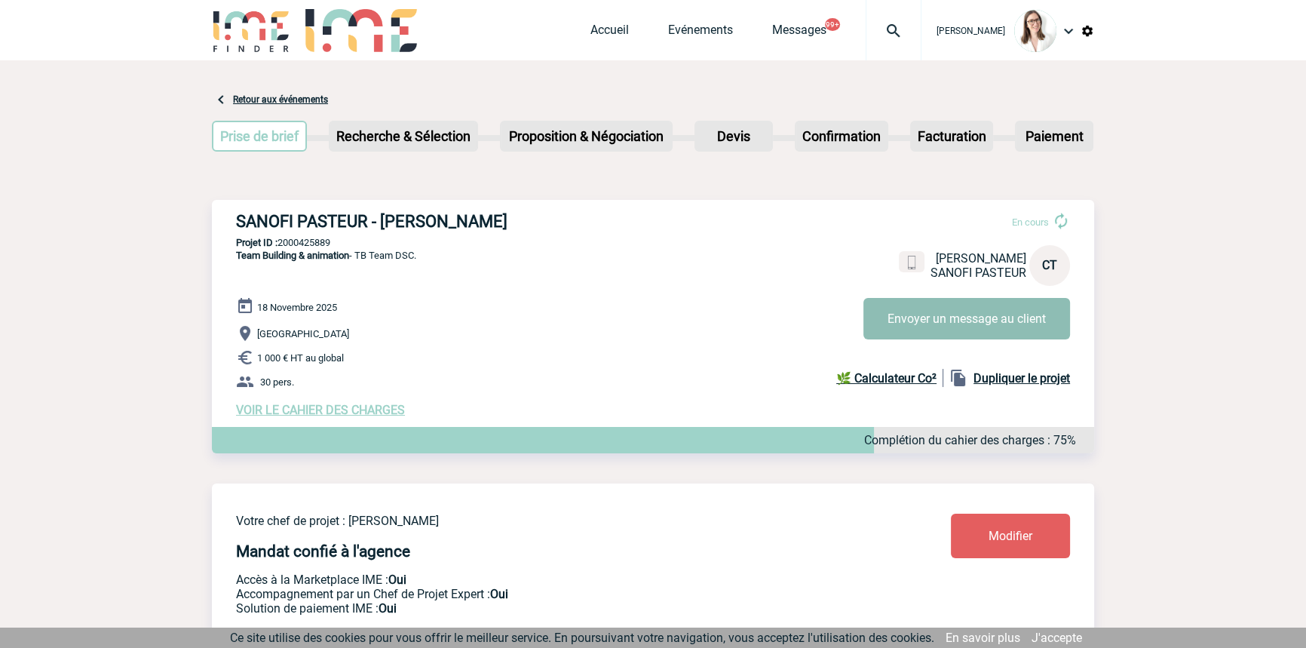
click at [950, 335] on button "Envoyer un message au client" at bounding box center [967, 318] width 207 height 41
click at [303, 414] on span "VOIR LE CAHIER DES CHARGES" at bounding box center [320, 410] width 169 height 14
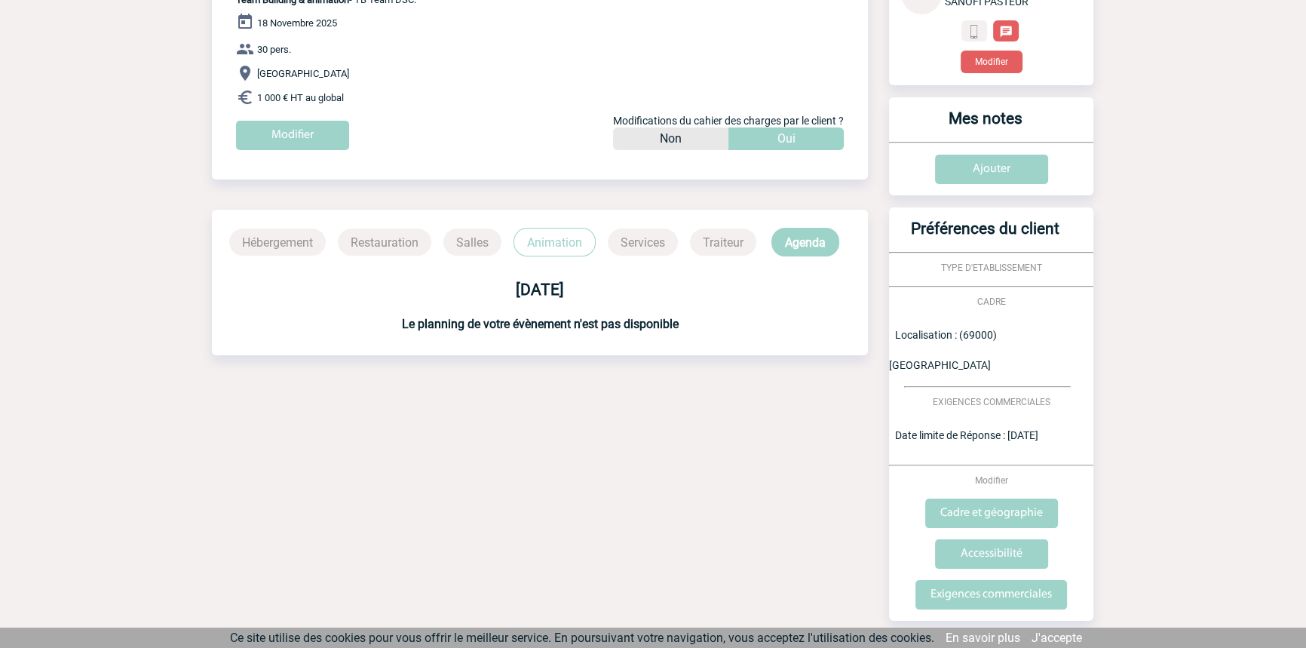
scroll to position [220, 0]
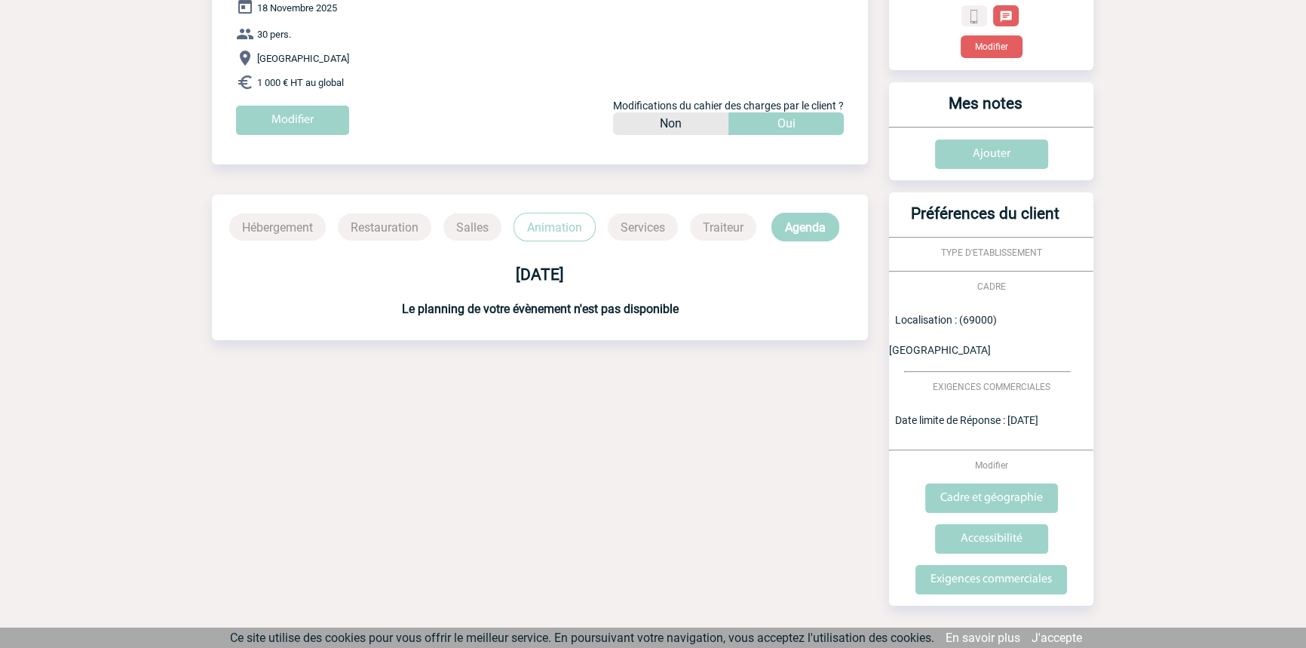
click at [560, 220] on p "Animation" at bounding box center [555, 227] width 82 height 29
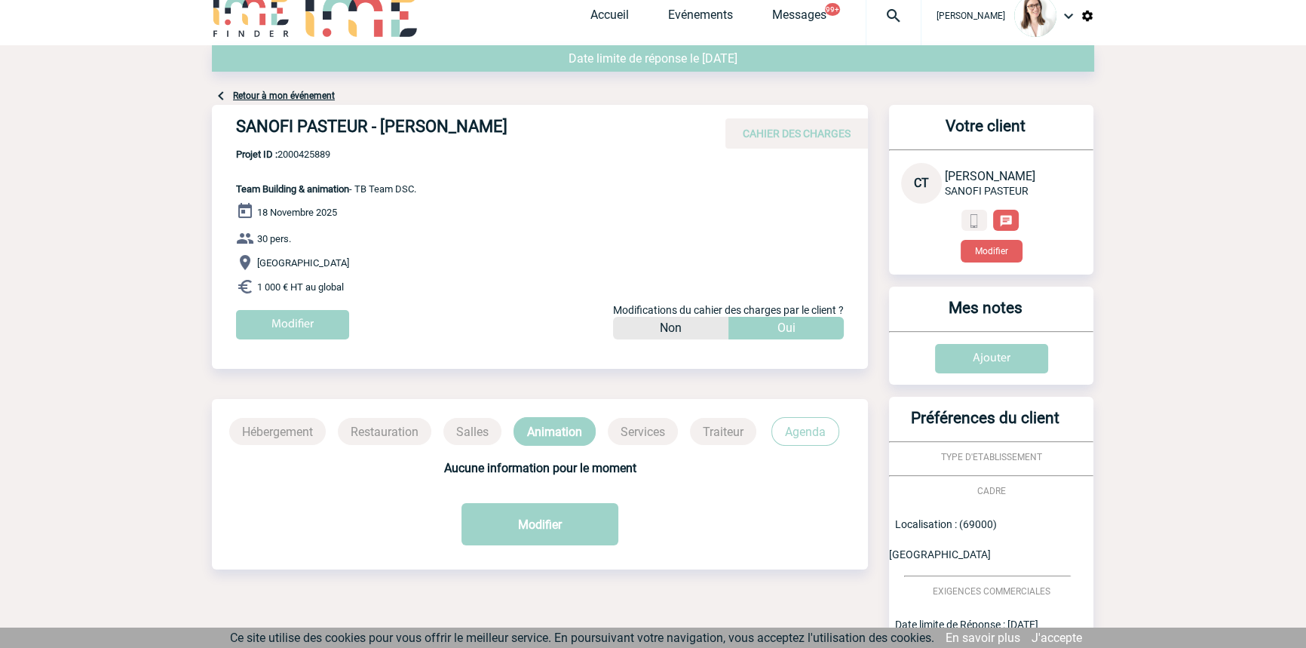
scroll to position [0, 0]
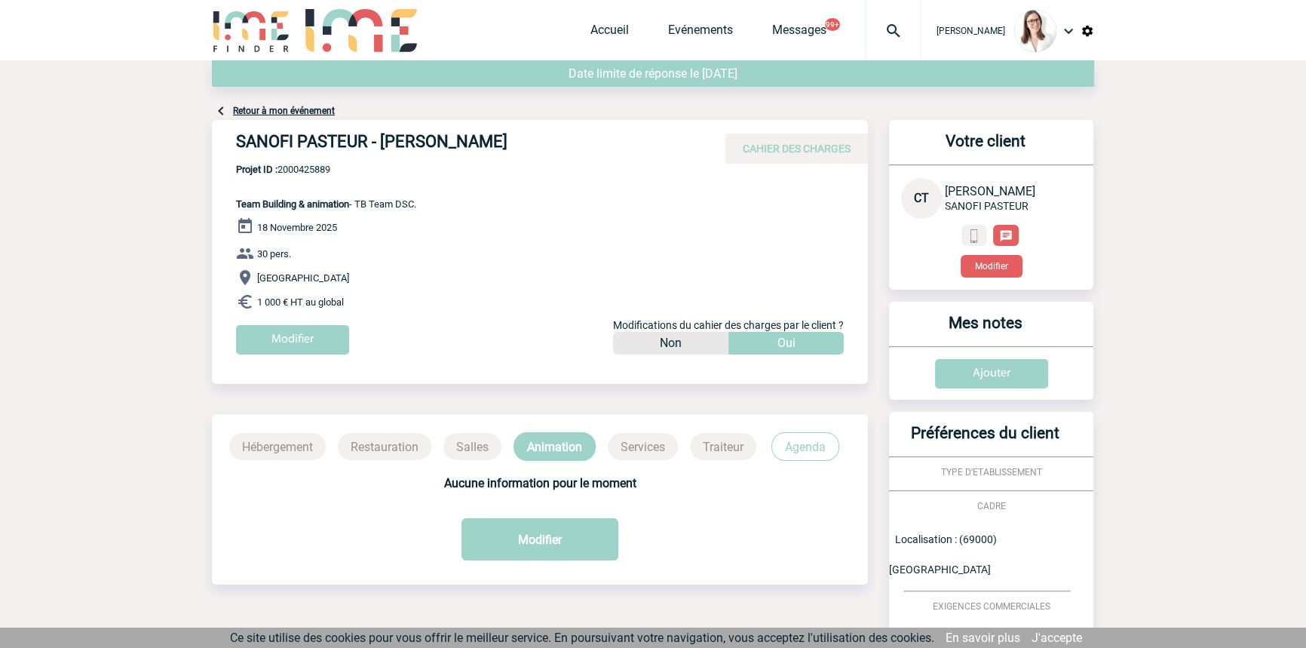
click at [319, 112] on link "Retour à mon événement" at bounding box center [284, 111] width 102 height 11
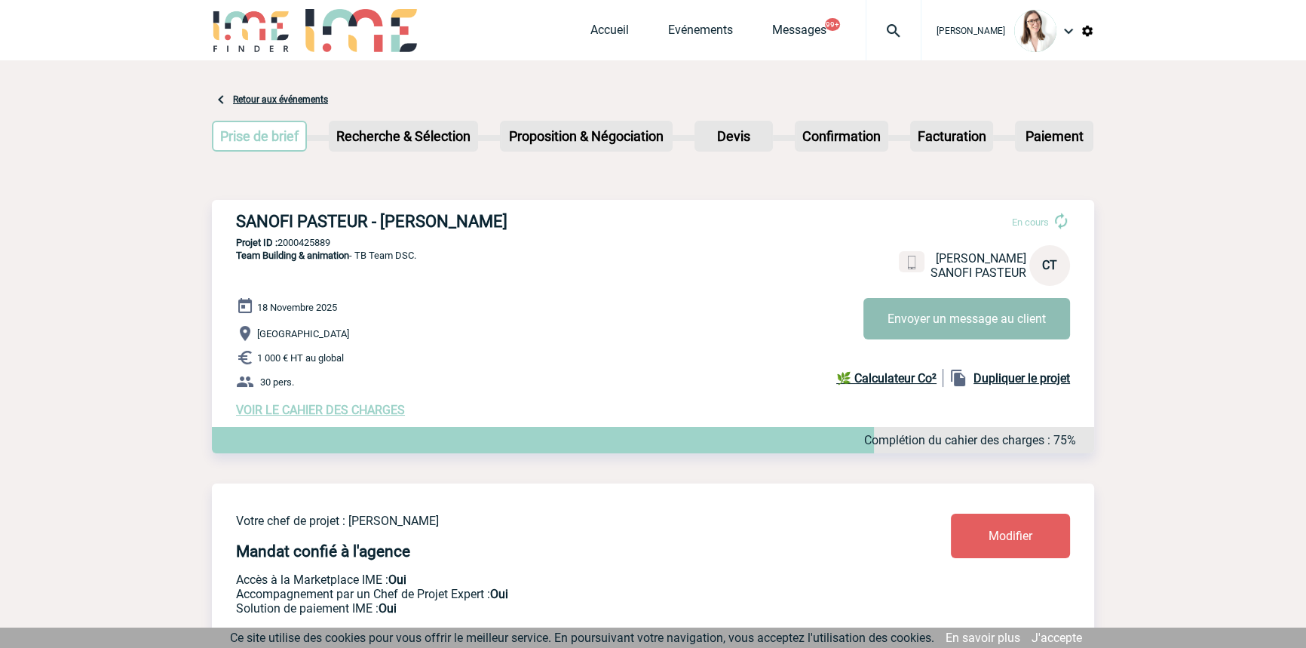
click at [917, 318] on button "Envoyer un message au client" at bounding box center [967, 318] width 207 height 41
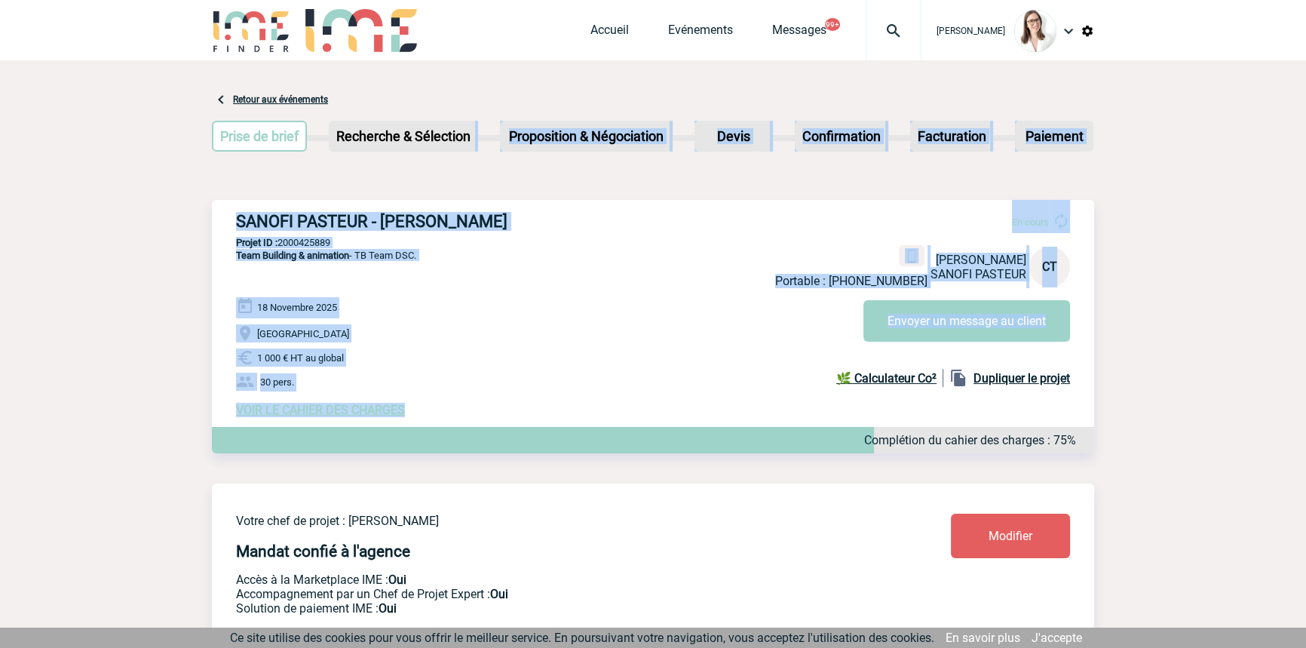
drag, startPoint x: 456, startPoint y: 167, endPoint x: 540, endPoint y: 362, distance: 212.9
drag, startPoint x: 540, startPoint y: 361, endPoint x: 543, endPoint y: 379, distance: 17.6
click at [541, 362] on p "1 000 € HT au global" at bounding box center [665, 357] width 858 height 18
click at [566, 358] on p "1 000 € HT au global" at bounding box center [665, 357] width 858 height 18
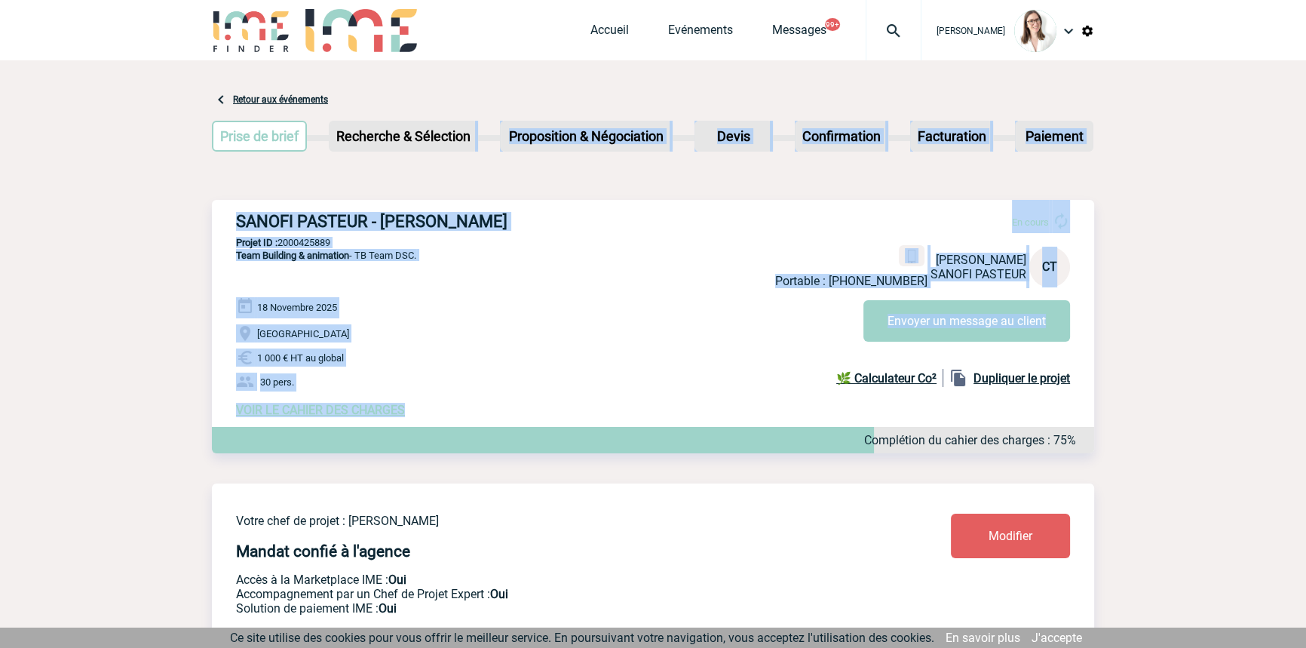
click at [585, 415] on div "VOIR LE CAHIER DES CHARGES Complétion du cahier des charges : 75%" at bounding box center [665, 410] width 858 height 14
drag, startPoint x: 459, startPoint y: 215, endPoint x: 505, endPoint y: 413, distance: 203.8
click at [507, 410] on div "VOIR LE CAHIER DES CHARGES Complétion du cahier des charges : 75%" at bounding box center [665, 410] width 858 height 14
